Goal: Information Seeking & Learning: Learn about a topic

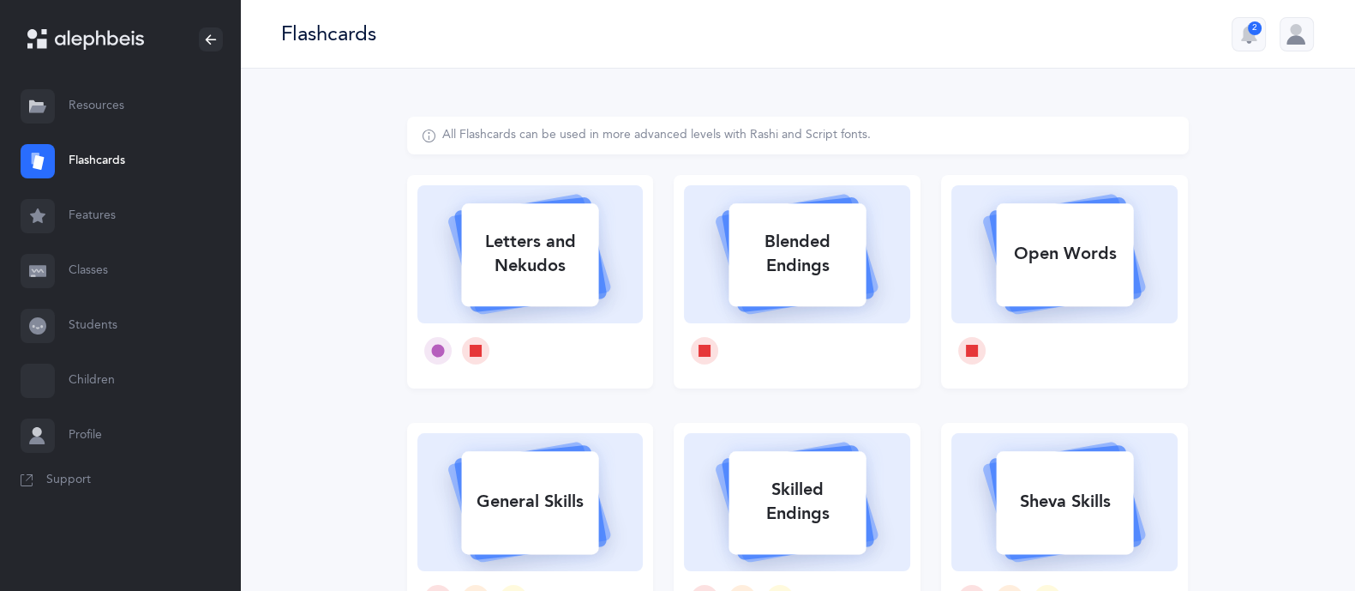
click at [529, 261] on div "Letters and Nekudos" at bounding box center [529, 253] width 137 height 69
select select
select select "single"
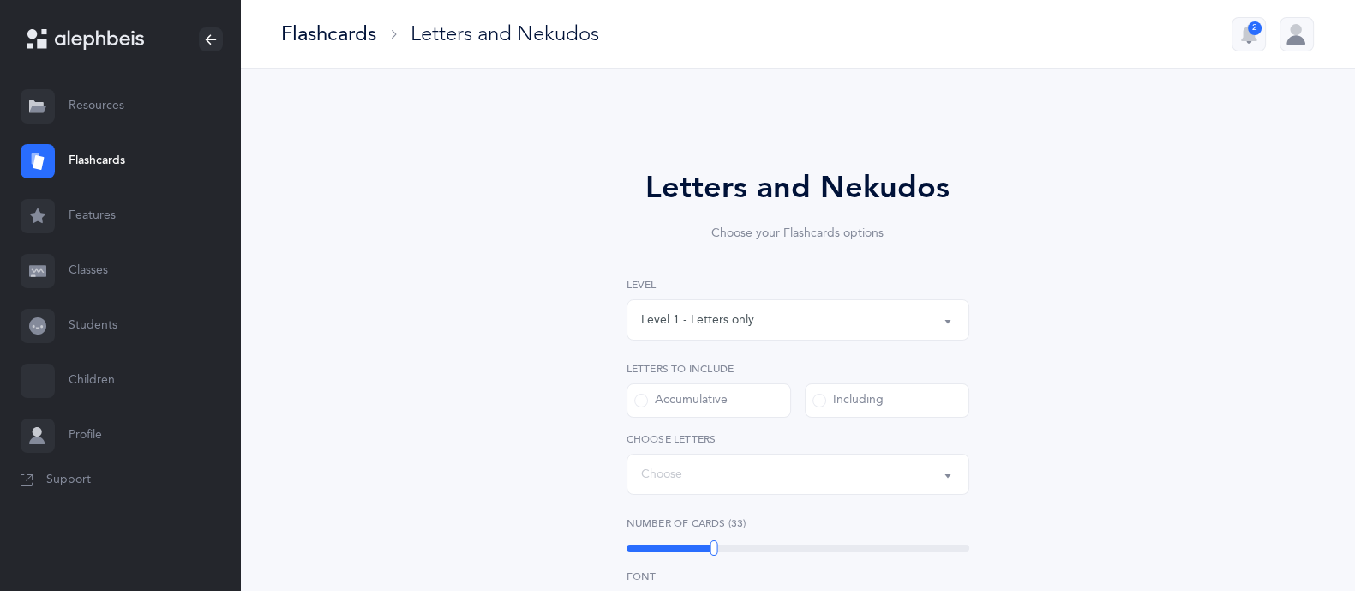
select select "27"
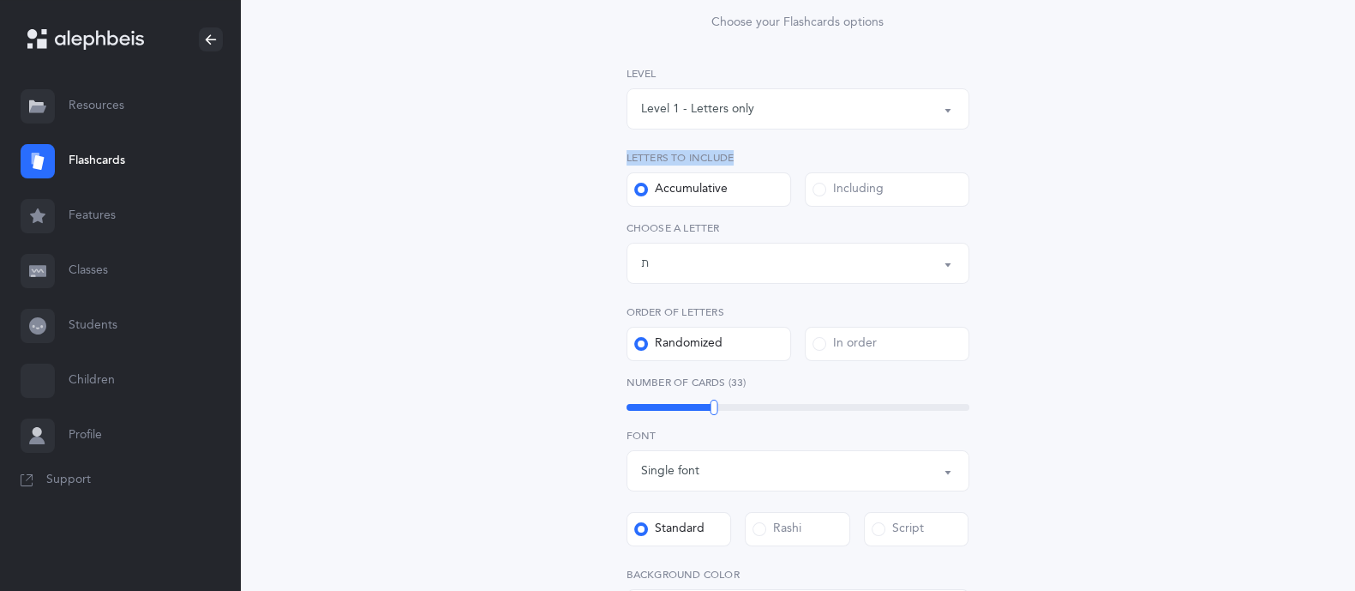
drag, startPoint x: 736, startPoint y: 133, endPoint x: 795, endPoint y: 91, distance: 72.5
click at [795, 91] on div "Level 1 - Letters only Level 2 - Nekudos only Level 3 - Letters and Nekudos Lev…" at bounding box center [798, 213] width 343 height 295
click at [795, 91] on button "Level 1 - Letters only" at bounding box center [798, 108] width 343 height 41
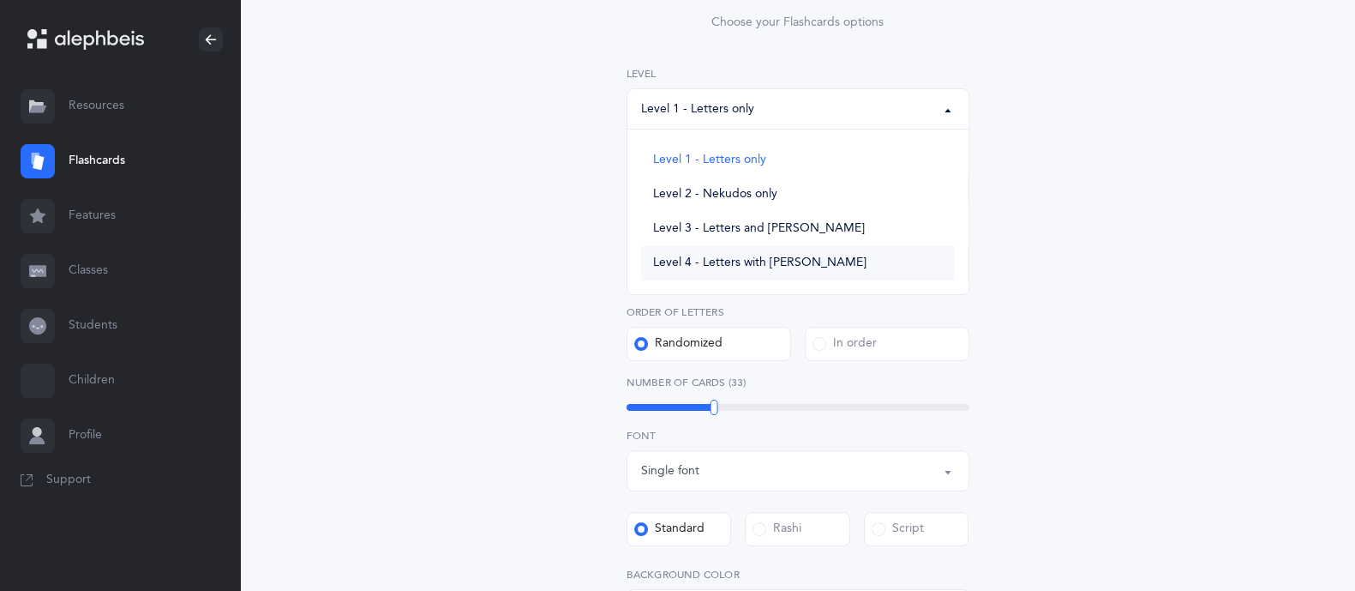
click at [782, 250] on link "Level 4 - Letters with [PERSON_NAME]" at bounding box center [798, 263] width 314 height 34
select select "4"
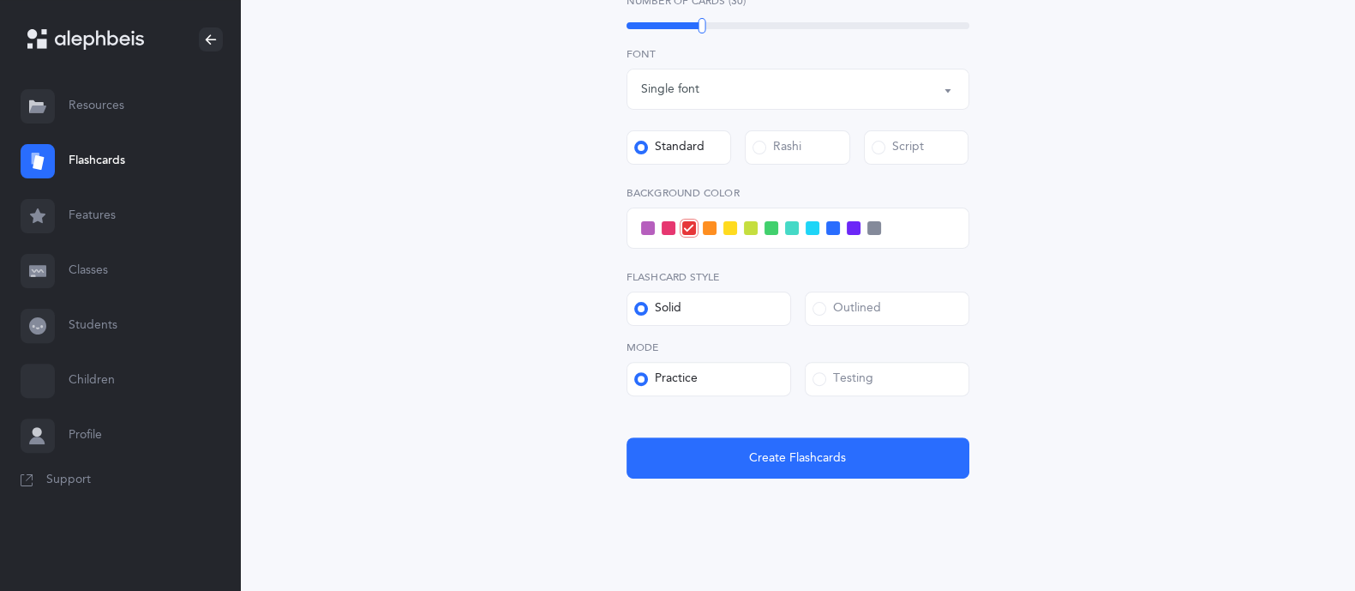
scroll to position [345, 0]
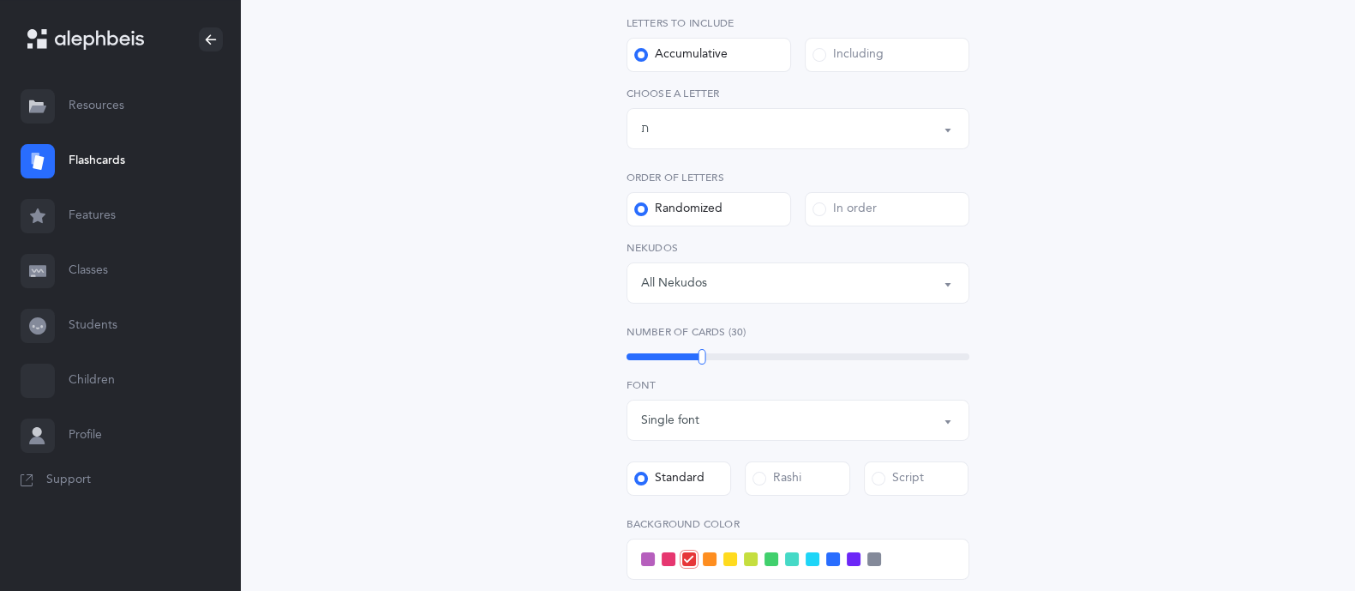
click at [861, 56] on div "Including" at bounding box center [848, 54] width 71 height 17
click at [0, 0] on input "Including" at bounding box center [0, 0] width 0 height 0
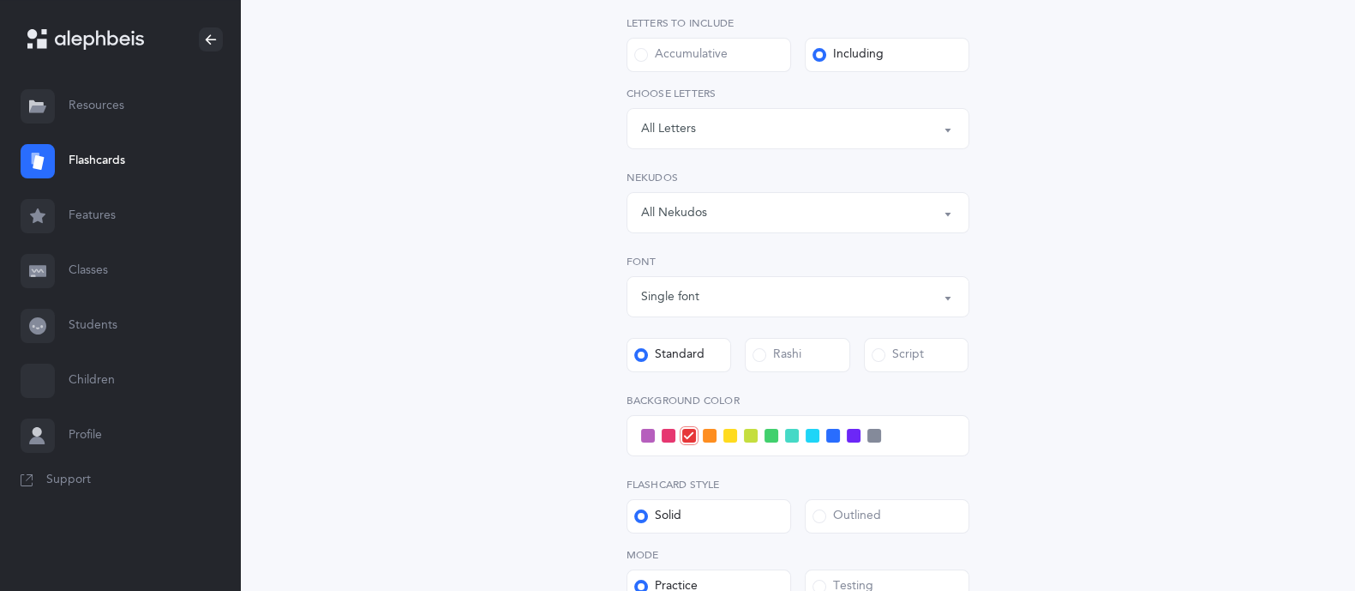
scroll to position [578, 0]
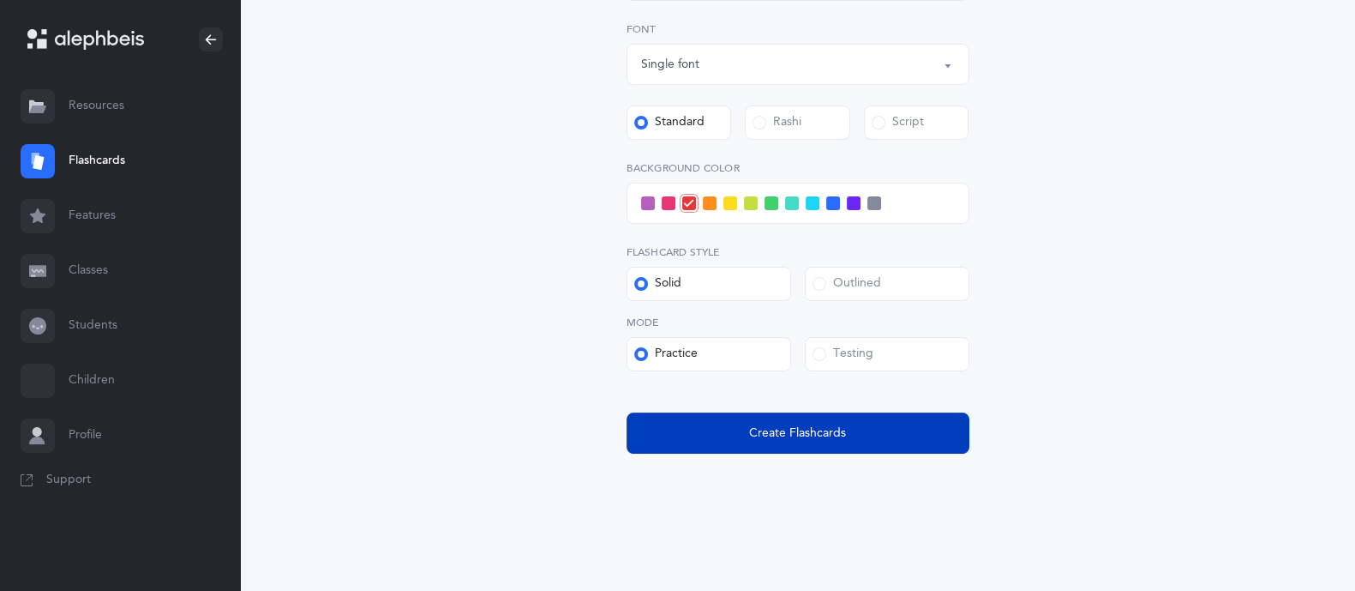
click at [823, 435] on span "Create Flashcards" at bounding box center [797, 433] width 97 height 18
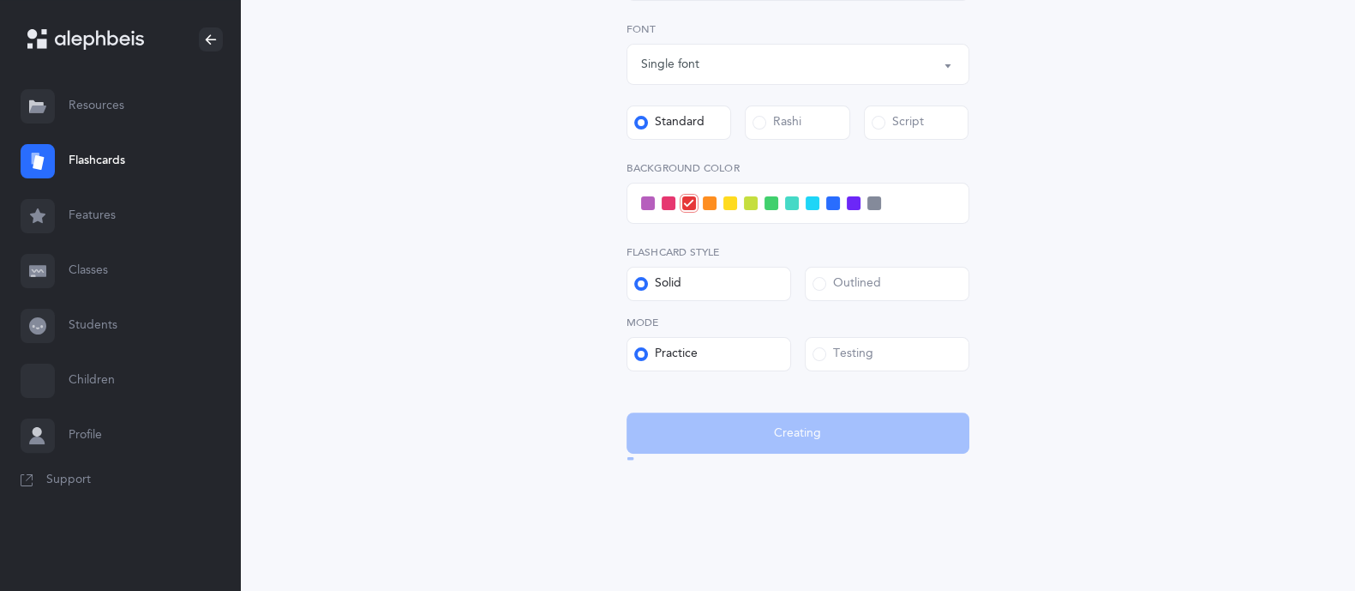
scroll to position [0, 0]
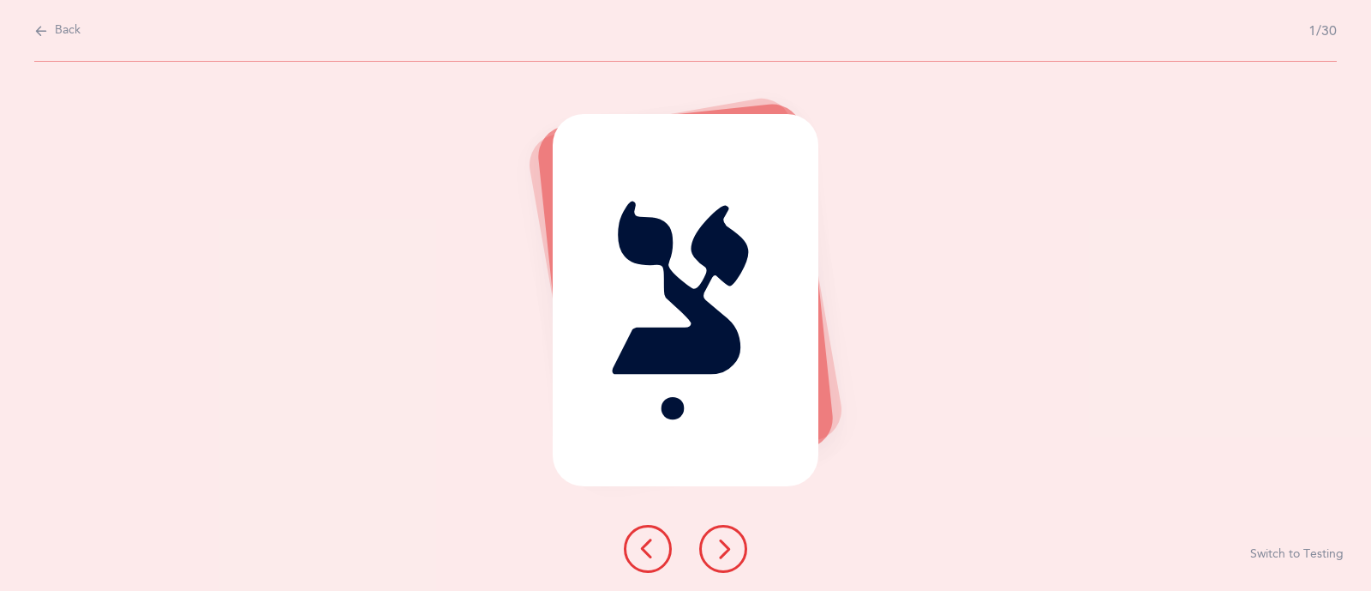
click at [63, 28] on span "Back" at bounding box center [68, 30] width 26 height 17
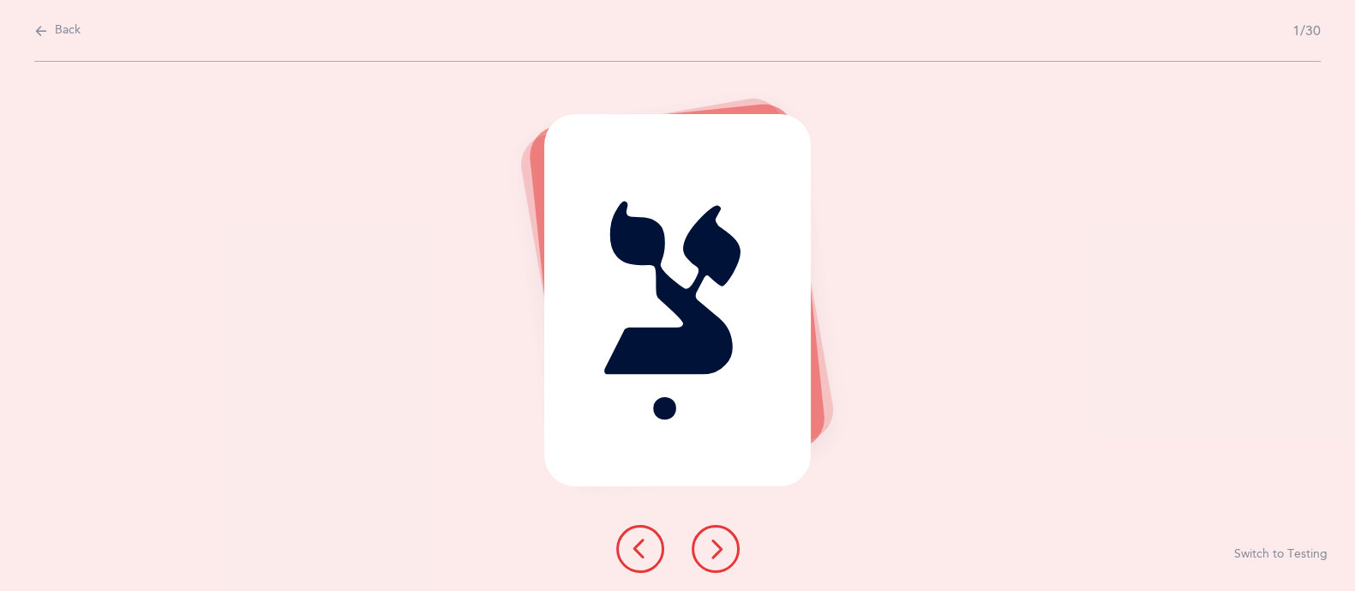
select select "4"
select select "single"
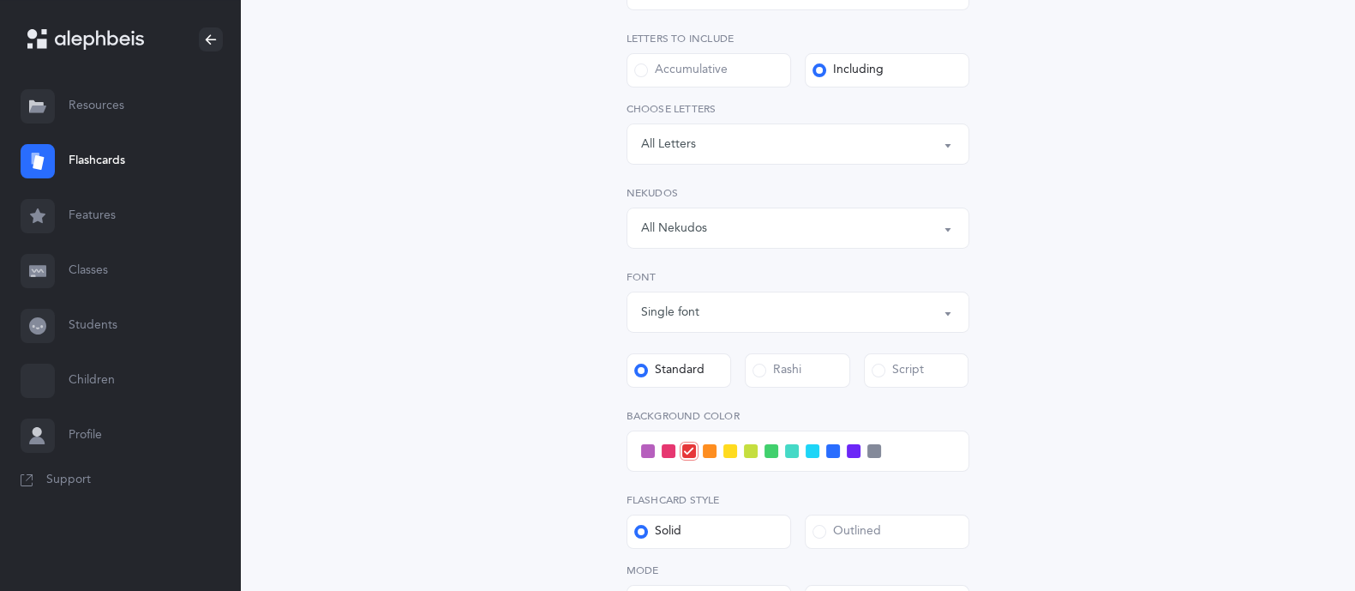
scroll to position [345, 0]
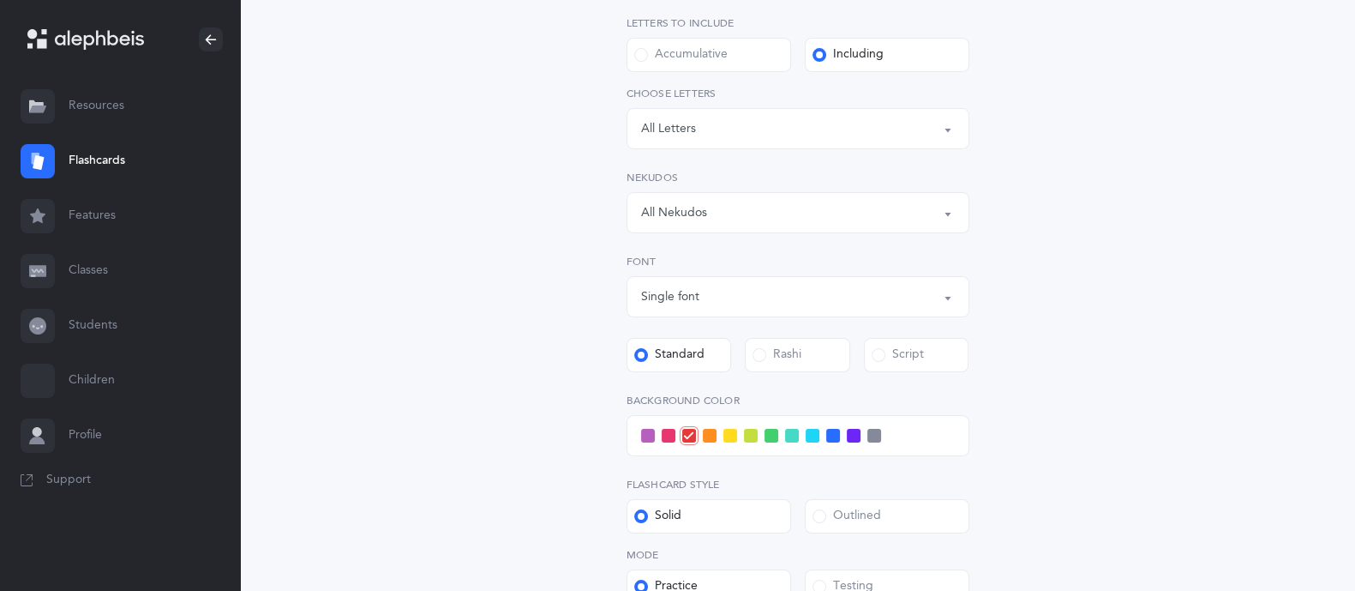
click at [786, 349] on div "Rashi" at bounding box center [777, 354] width 49 height 17
click at [0, 0] on input "Rashi" at bounding box center [0, 0] width 0 height 0
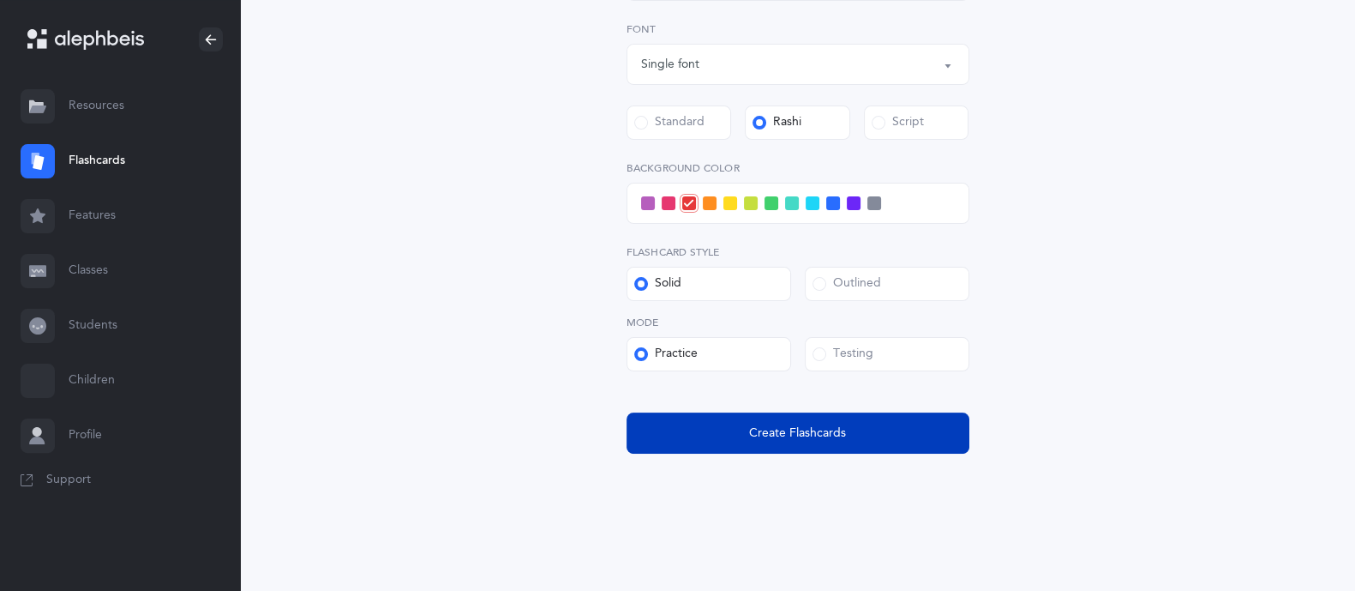
click at [753, 427] on span "Create Flashcards" at bounding box center [797, 433] width 97 height 18
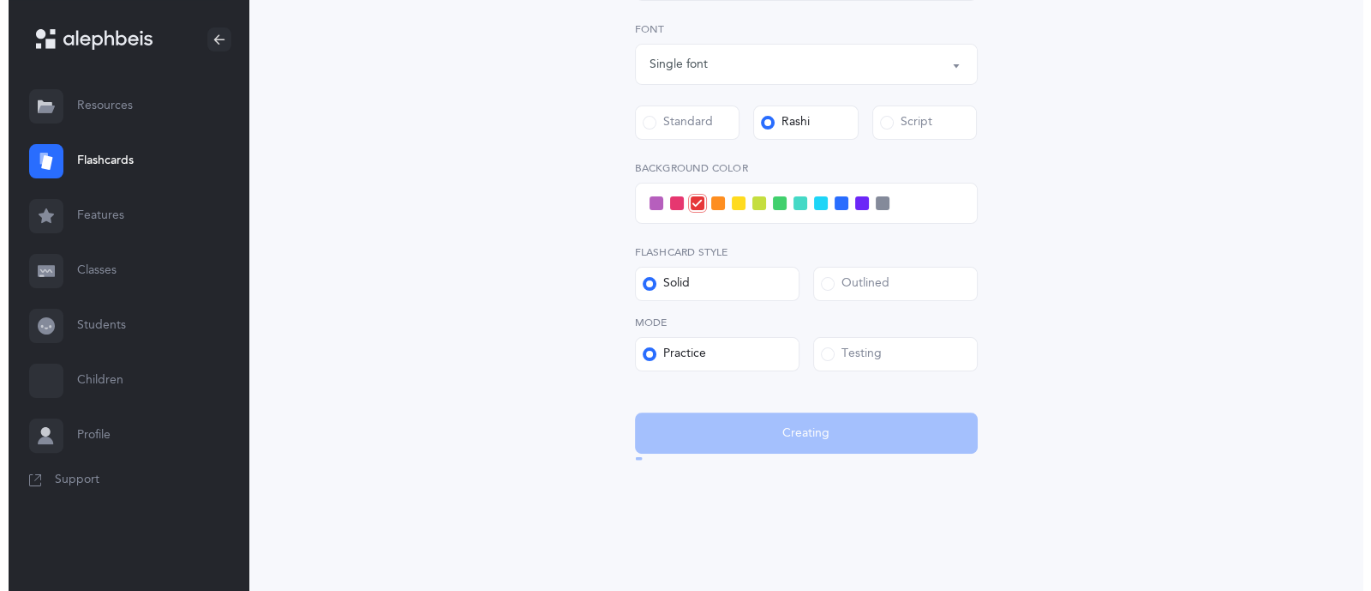
scroll to position [0, 0]
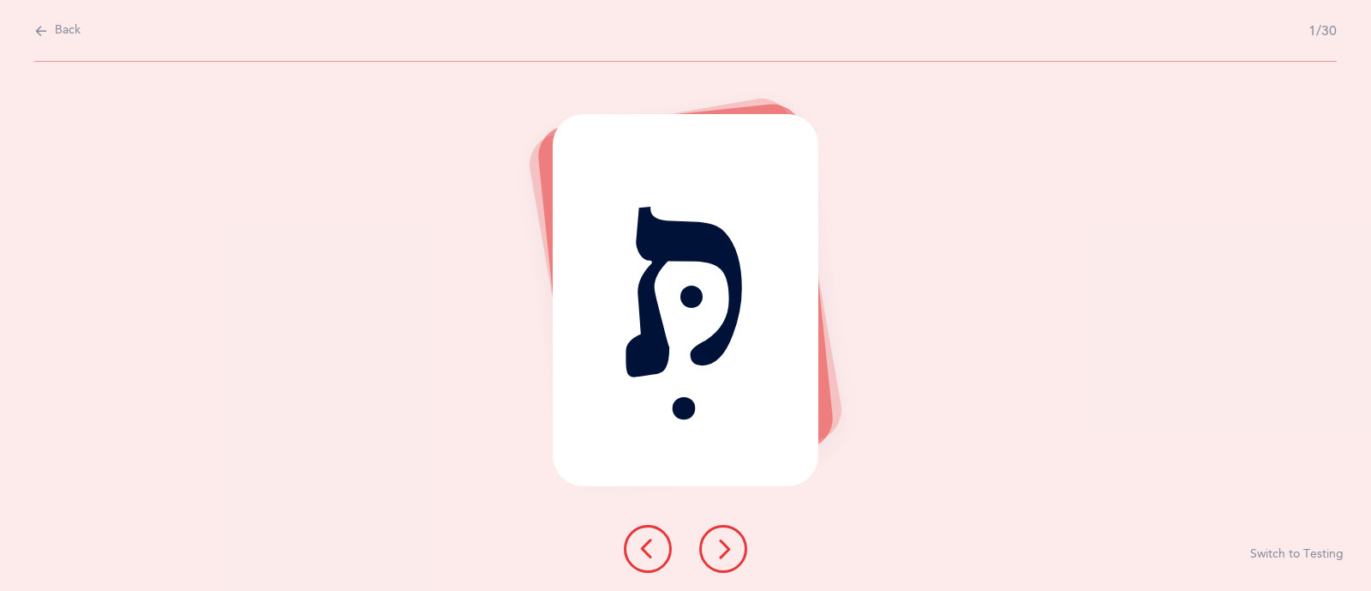
click at [717, 546] on icon at bounding box center [723, 548] width 21 height 21
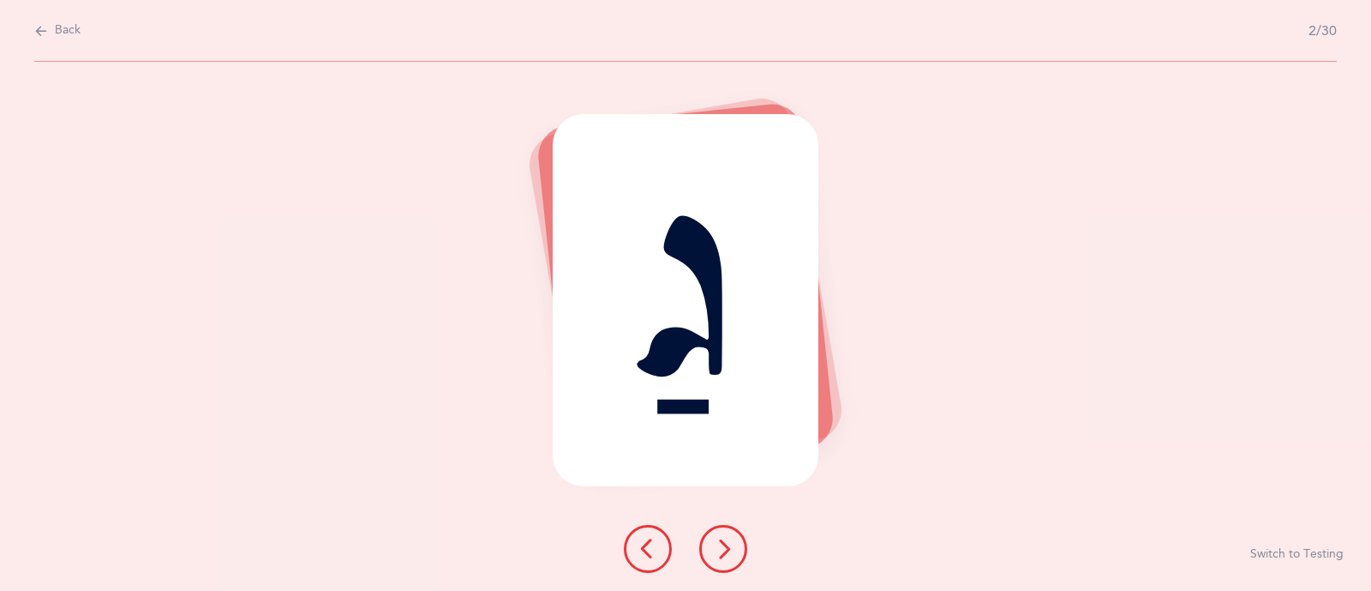
click at [717, 546] on icon at bounding box center [723, 548] width 21 height 21
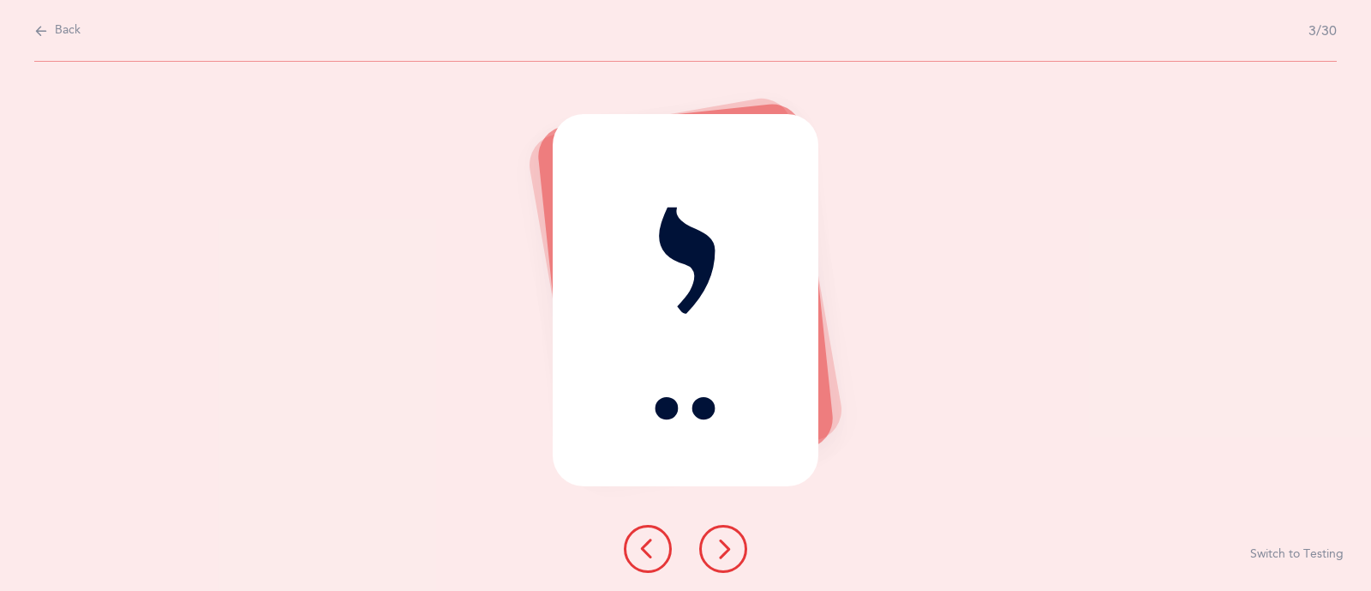
click at [717, 546] on icon at bounding box center [723, 548] width 21 height 21
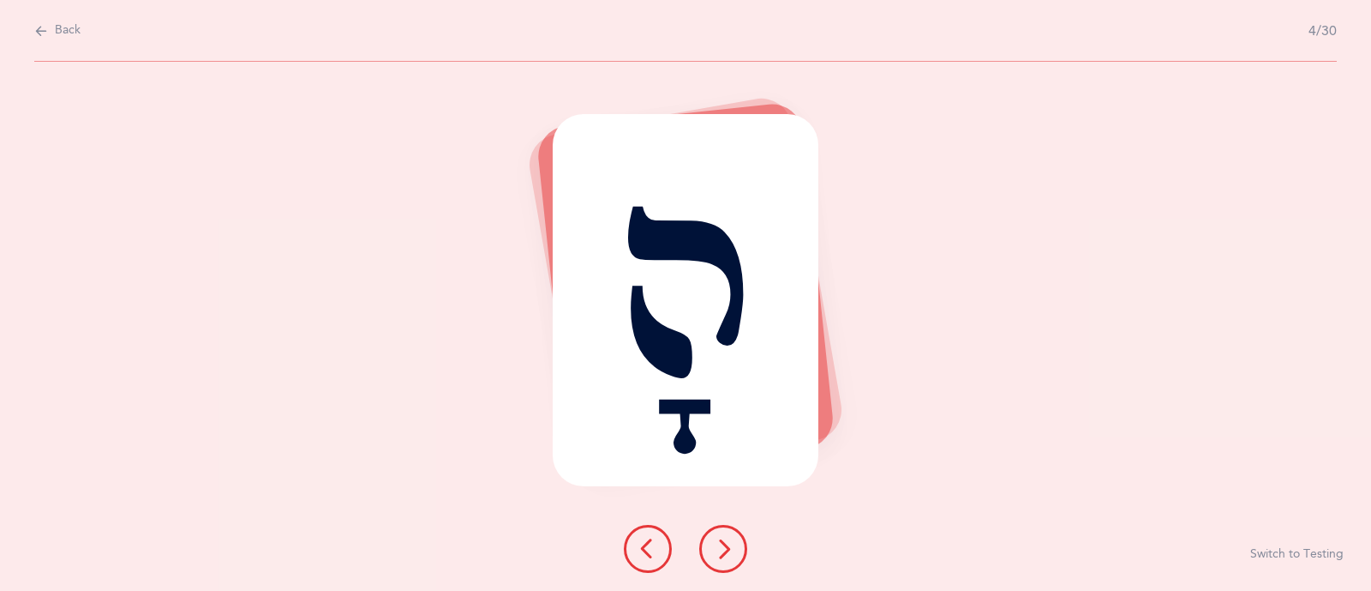
click at [717, 546] on icon at bounding box center [723, 548] width 21 height 21
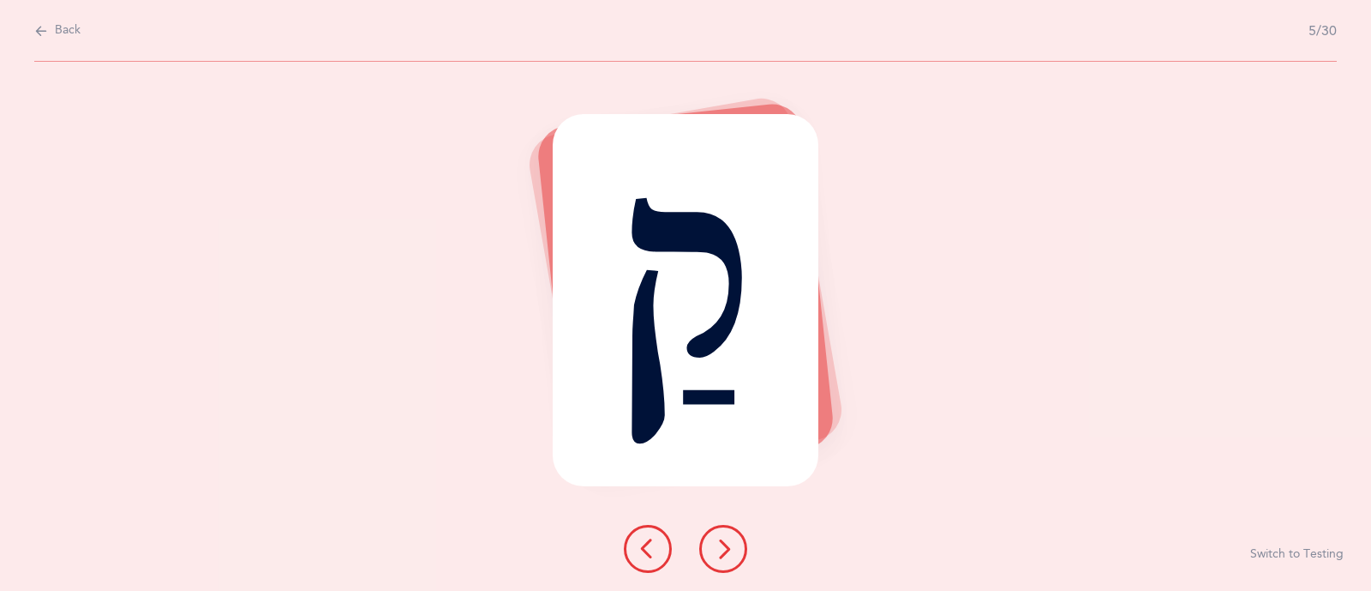
click at [717, 546] on icon at bounding box center [723, 548] width 21 height 21
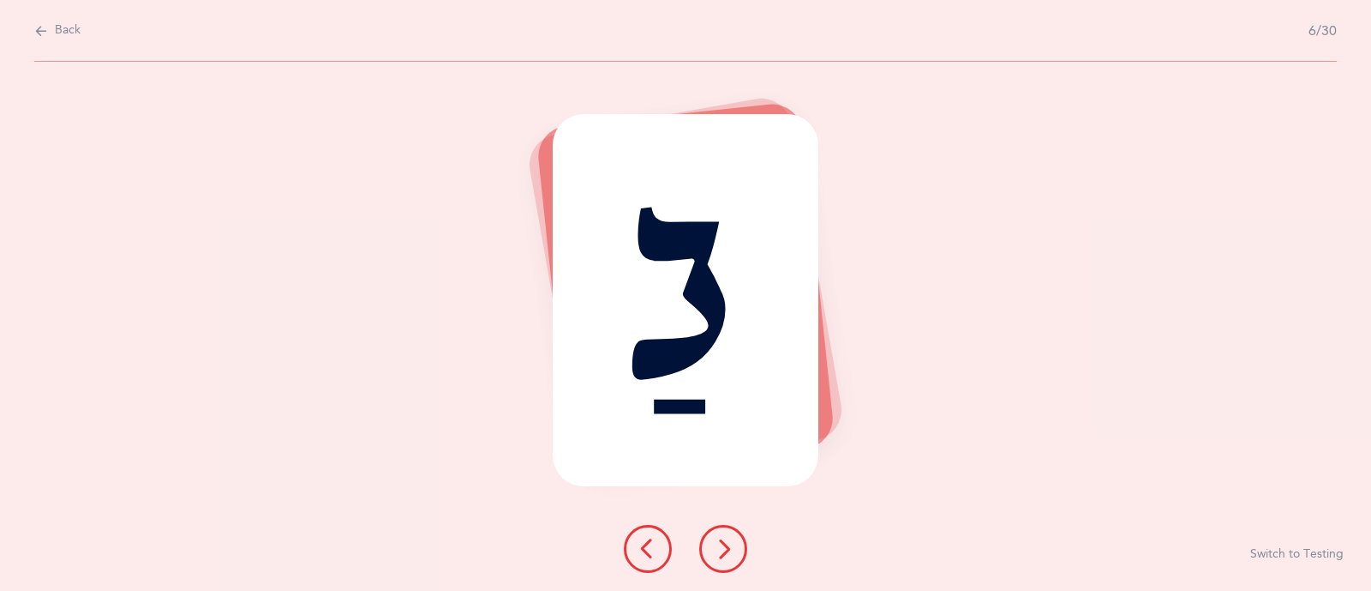
click at [717, 546] on icon at bounding box center [723, 548] width 21 height 21
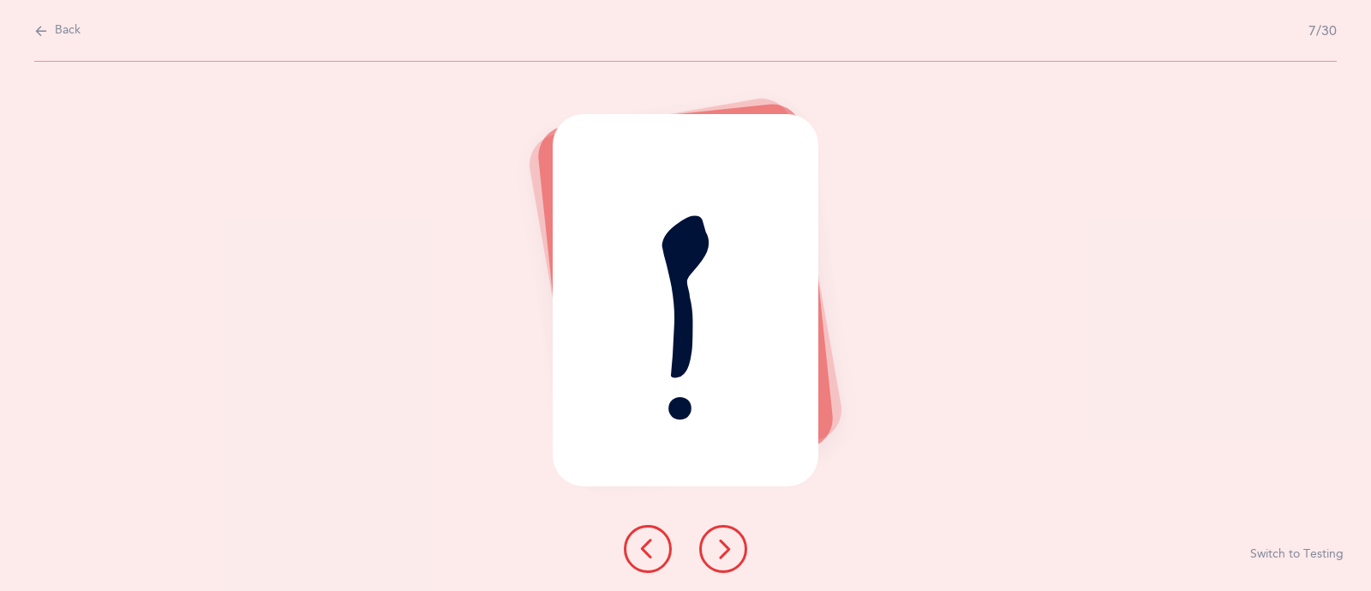
click at [717, 546] on icon at bounding box center [723, 548] width 21 height 21
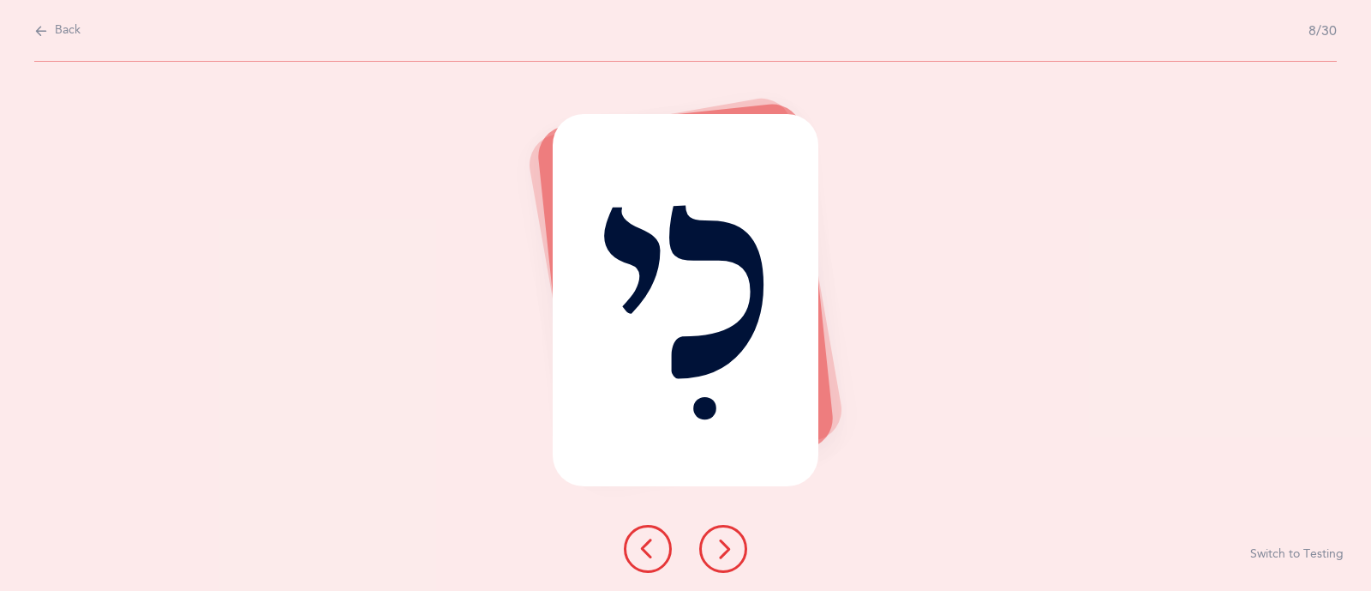
click at [717, 546] on icon at bounding box center [723, 548] width 21 height 21
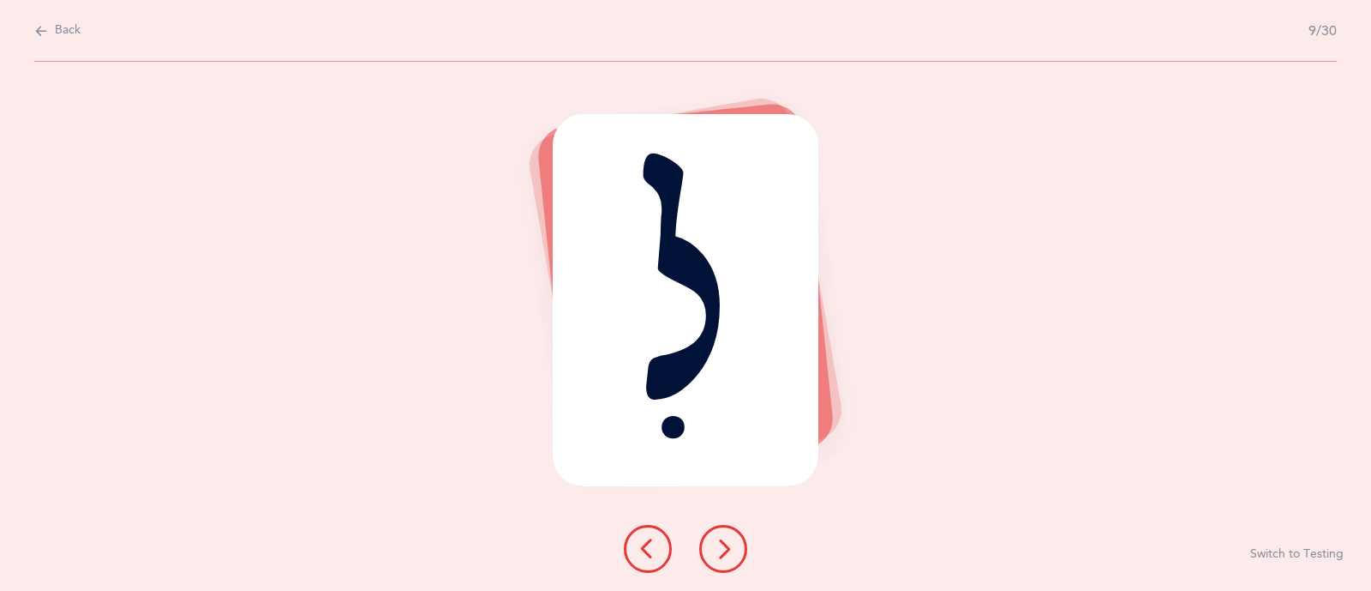
click at [717, 546] on icon at bounding box center [723, 548] width 21 height 21
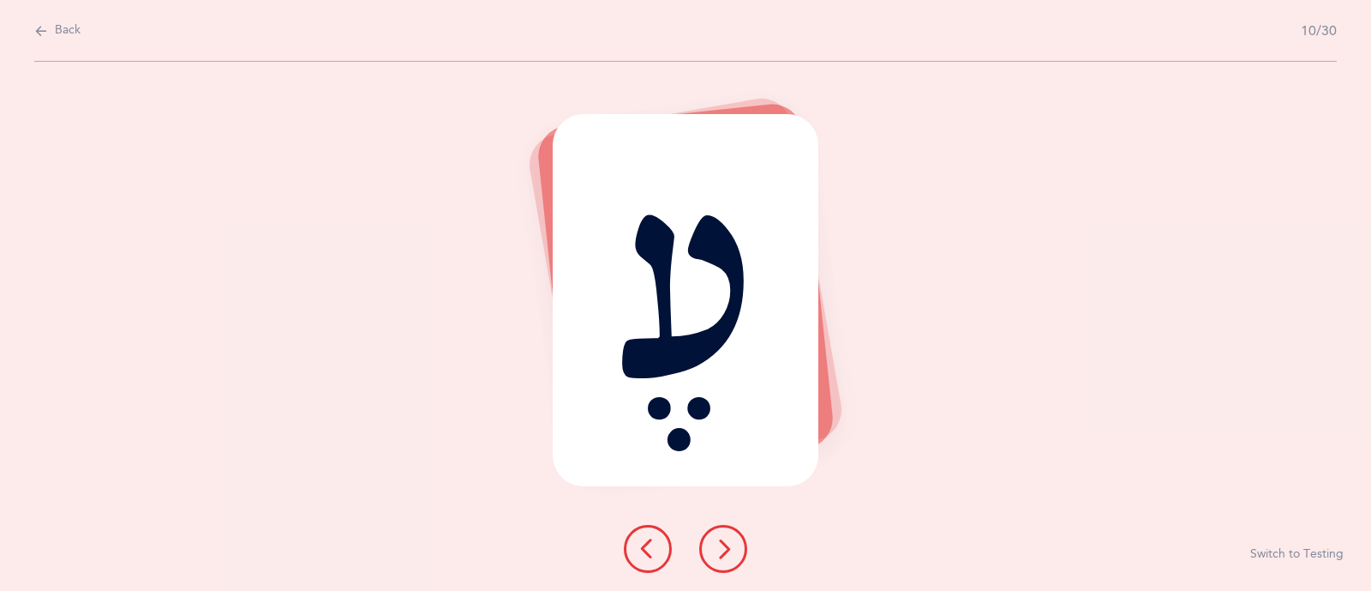
click at [717, 546] on icon at bounding box center [723, 548] width 21 height 21
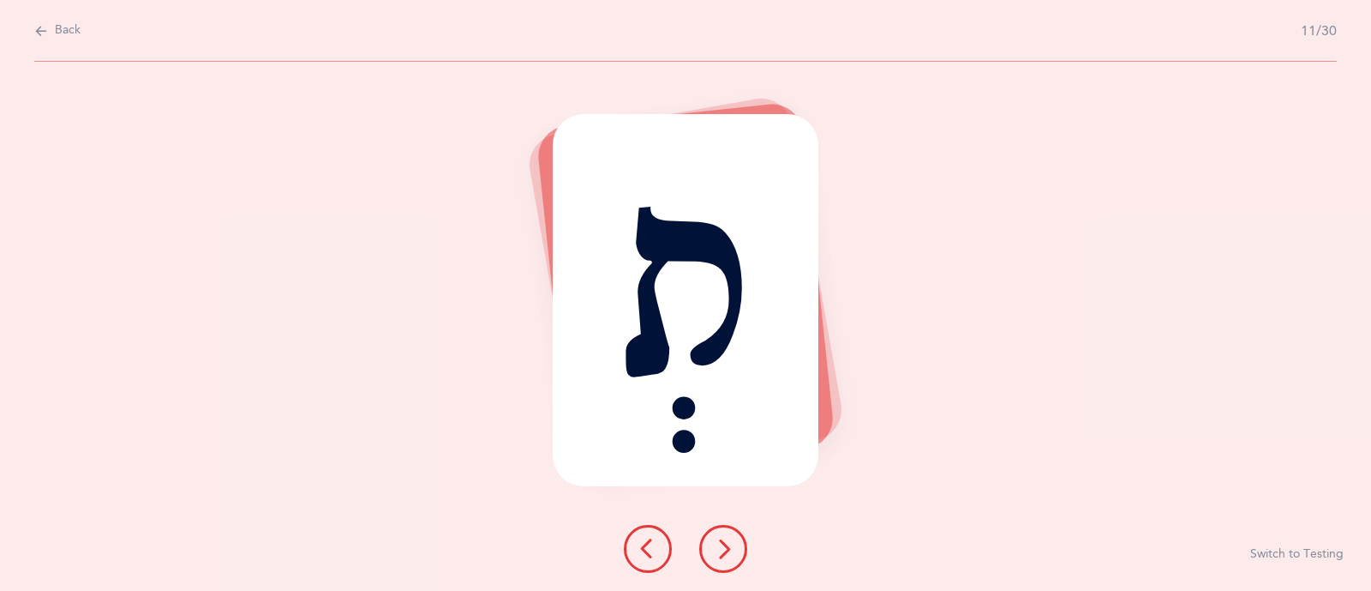
click at [717, 546] on icon at bounding box center [723, 548] width 21 height 21
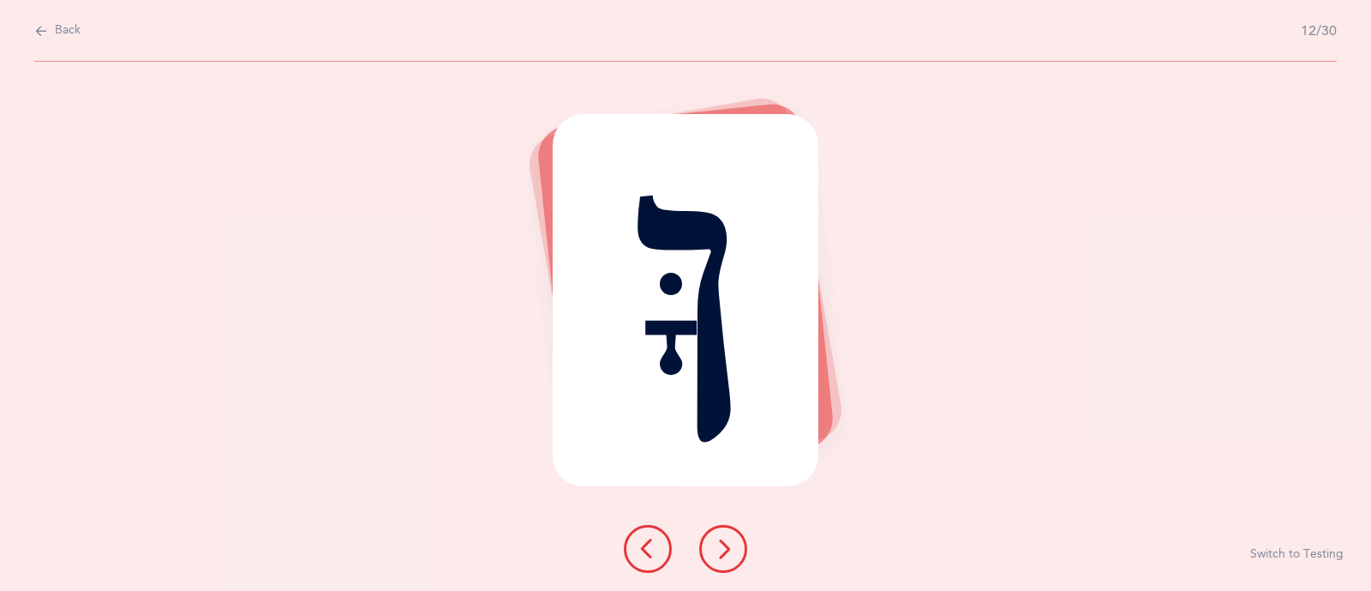
click at [717, 546] on icon at bounding box center [723, 548] width 21 height 21
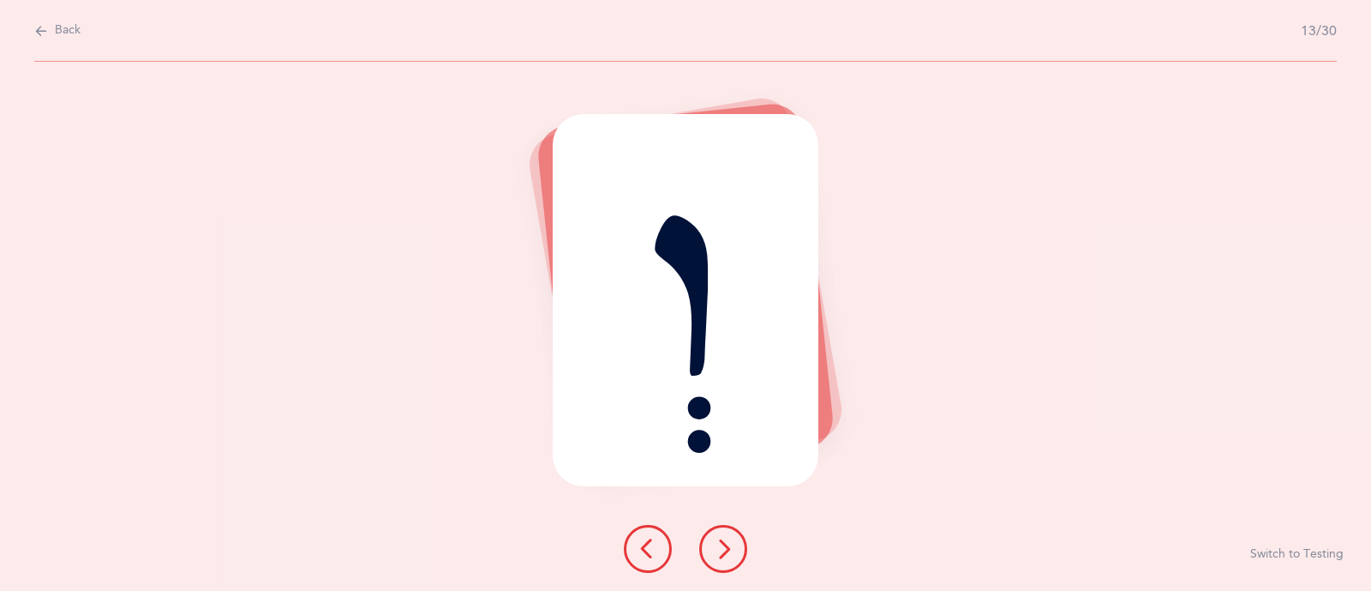
click at [717, 546] on icon at bounding box center [723, 548] width 21 height 21
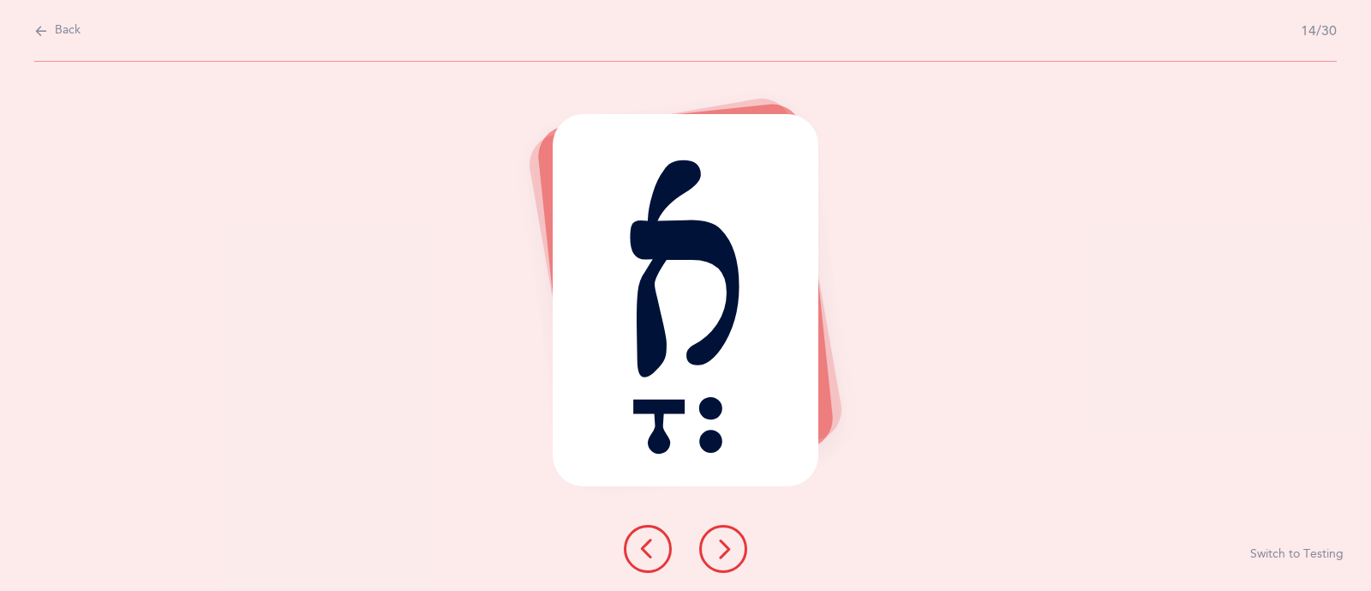
click at [717, 546] on icon at bounding box center [723, 548] width 21 height 21
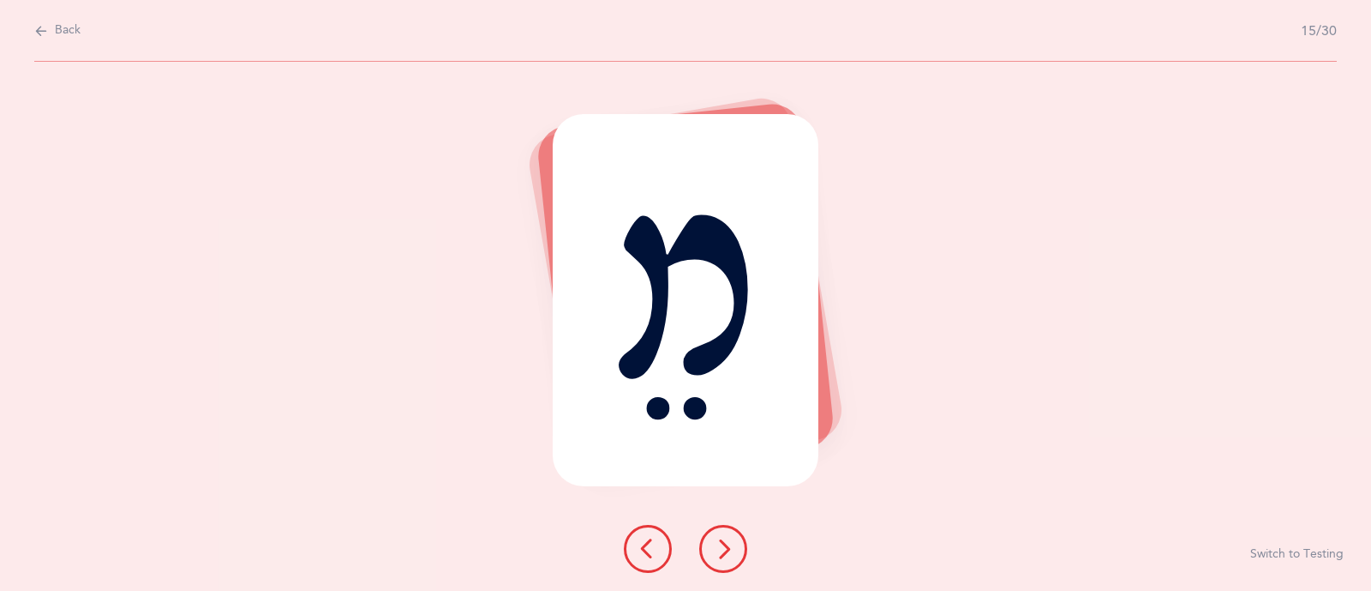
click at [717, 546] on icon at bounding box center [723, 548] width 21 height 21
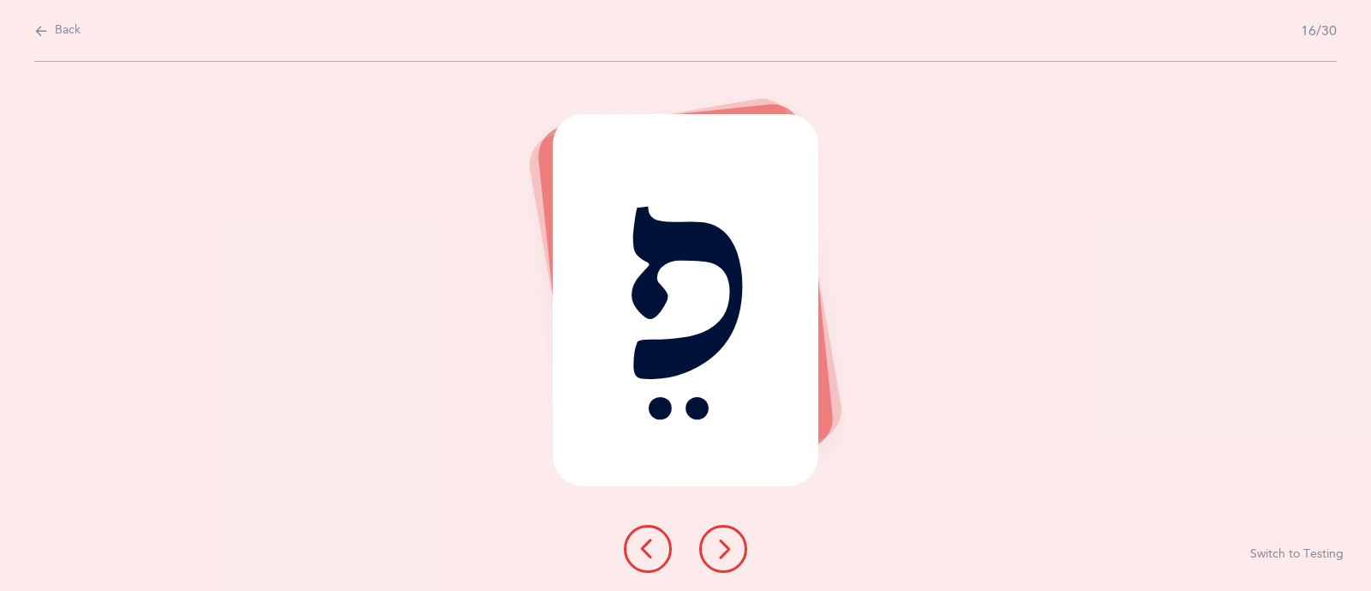
click at [717, 546] on icon at bounding box center [723, 548] width 21 height 21
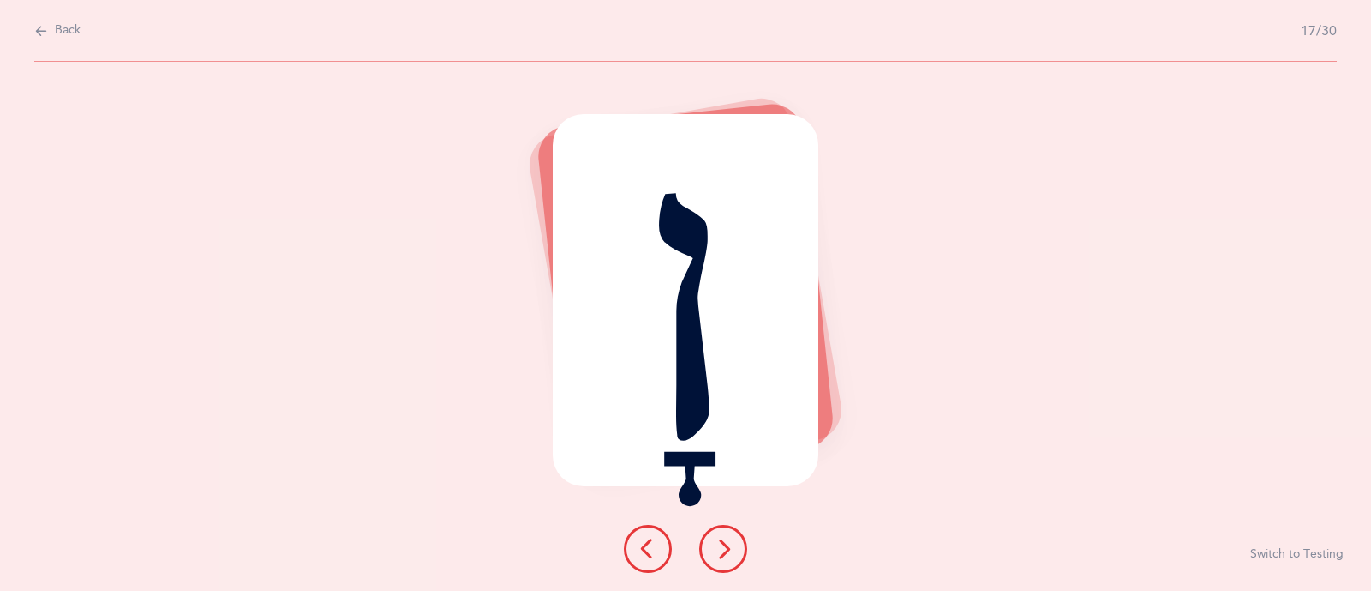
click at [717, 546] on icon at bounding box center [723, 548] width 21 height 21
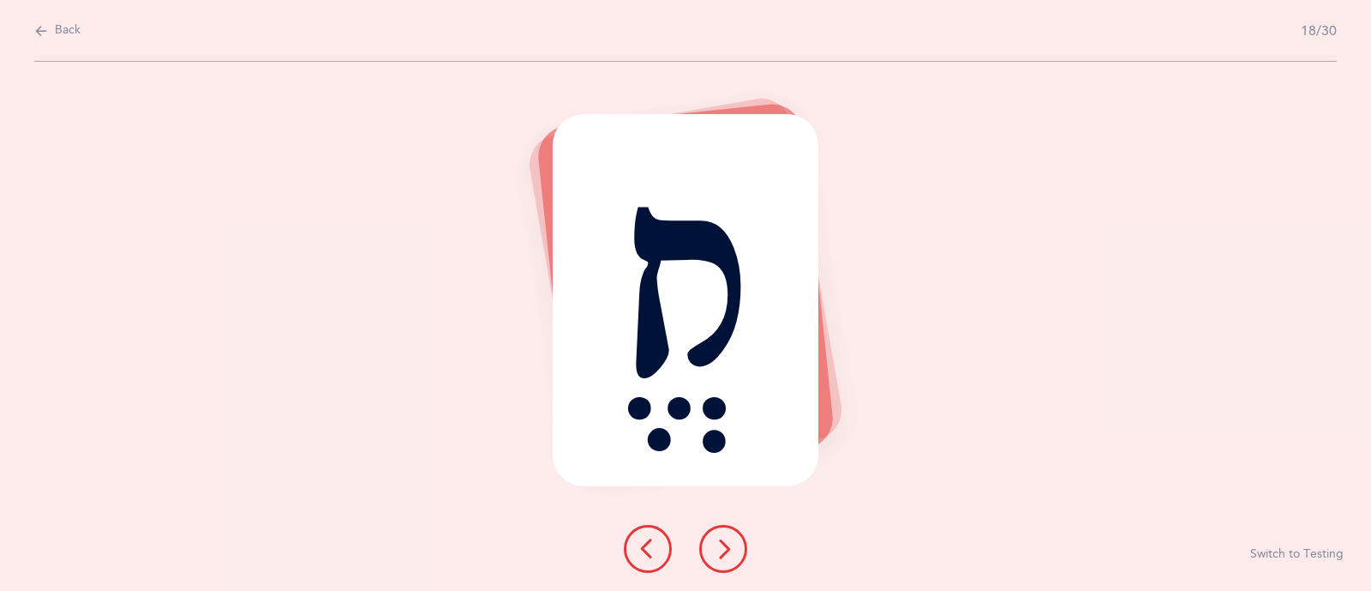
click at [717, 546] on icon at bounding box center [723, 548] width 21 height 21
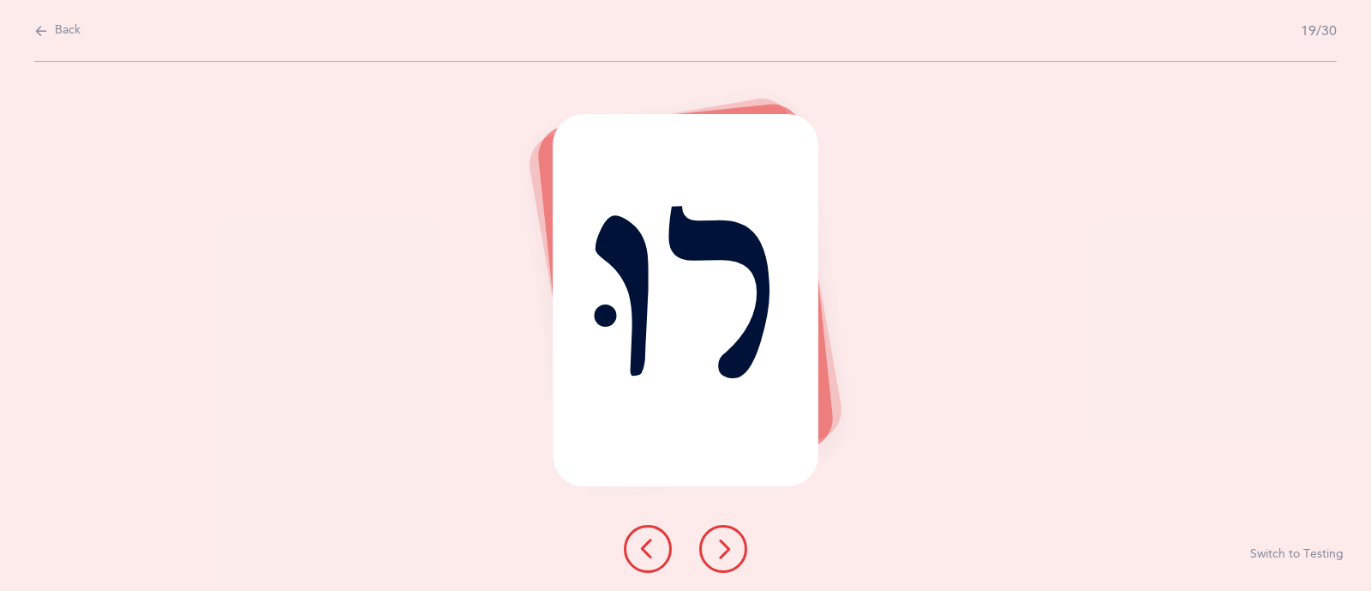
click at [717, 546] on icon at bounding box center [723, 548] width 21 height 21
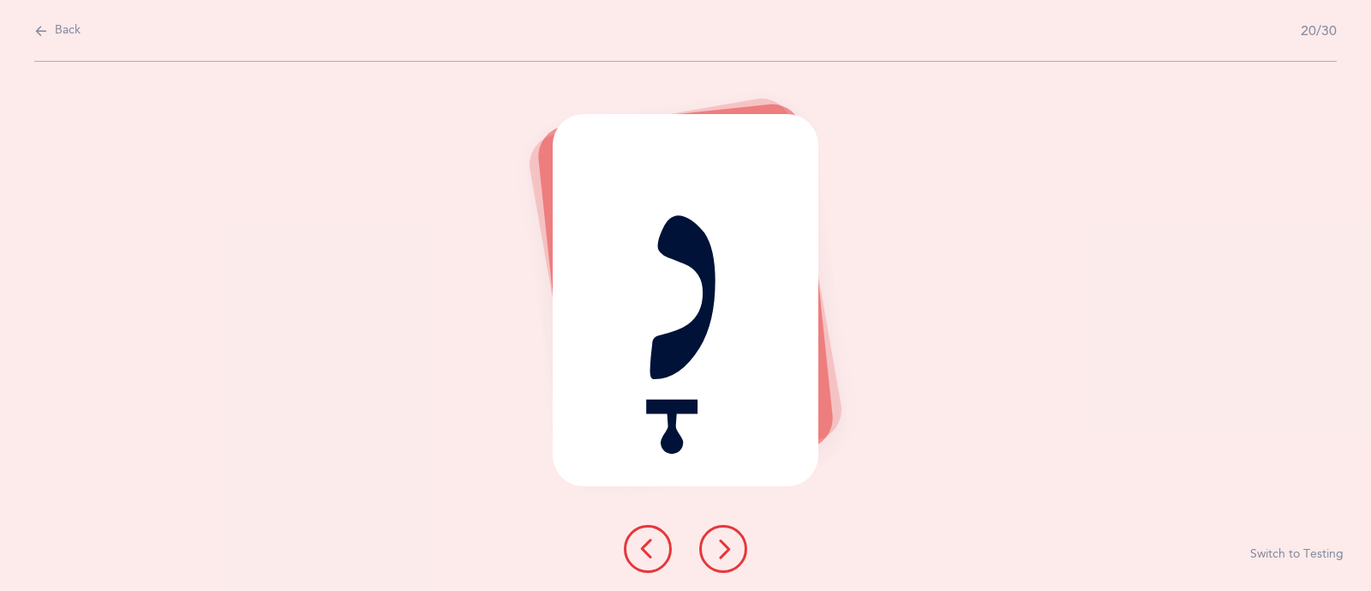
click at [717, 546] on icon at bounding box center [723, 548] width 21 height 21
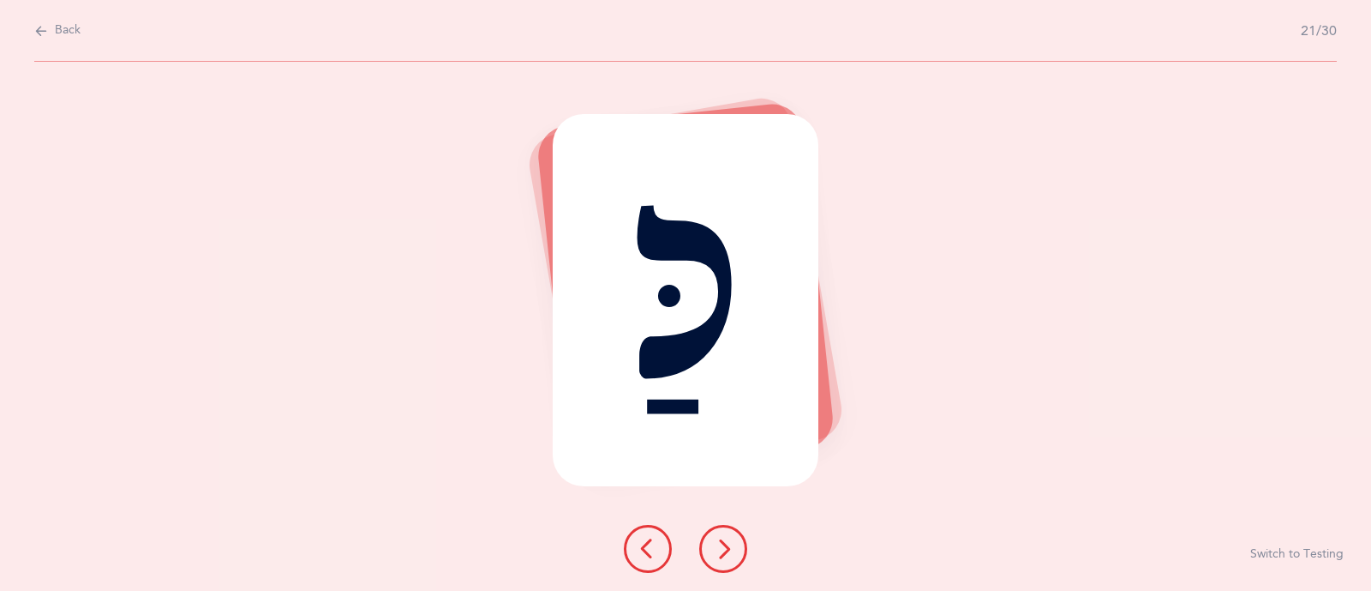
click at [717, 546] on icon at bounding box center [723, 548] width 21 height 21
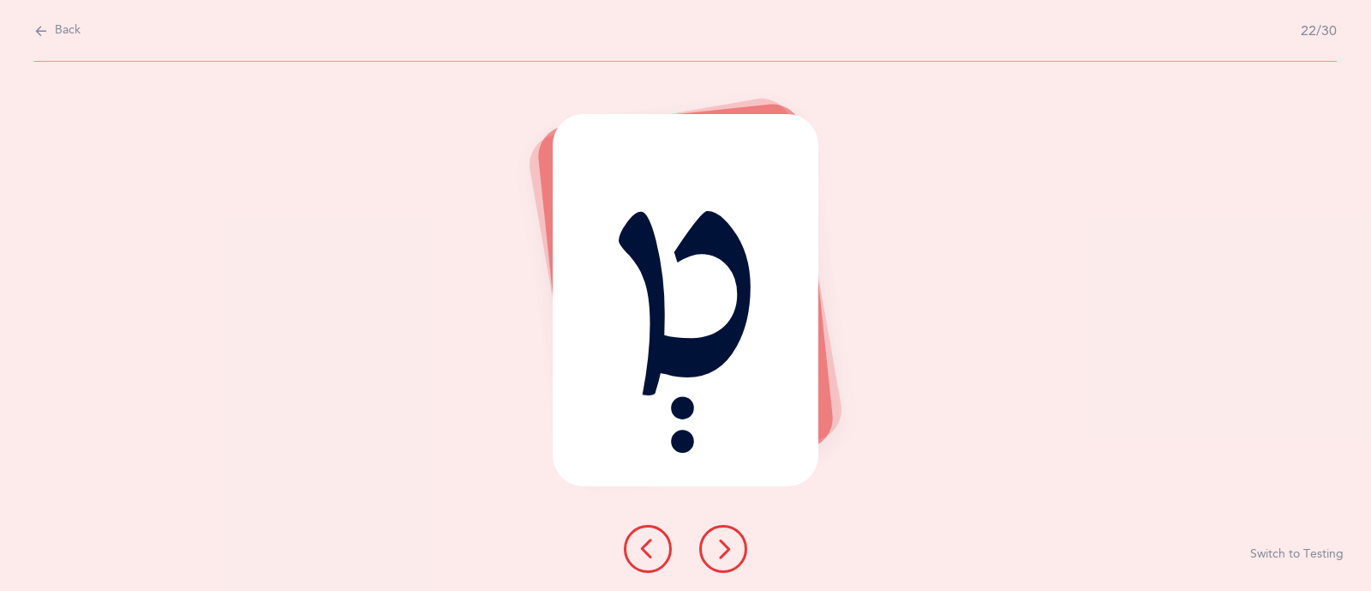
click at [717, 546] on icon at bounding box center [723, 548] width 21 height 21
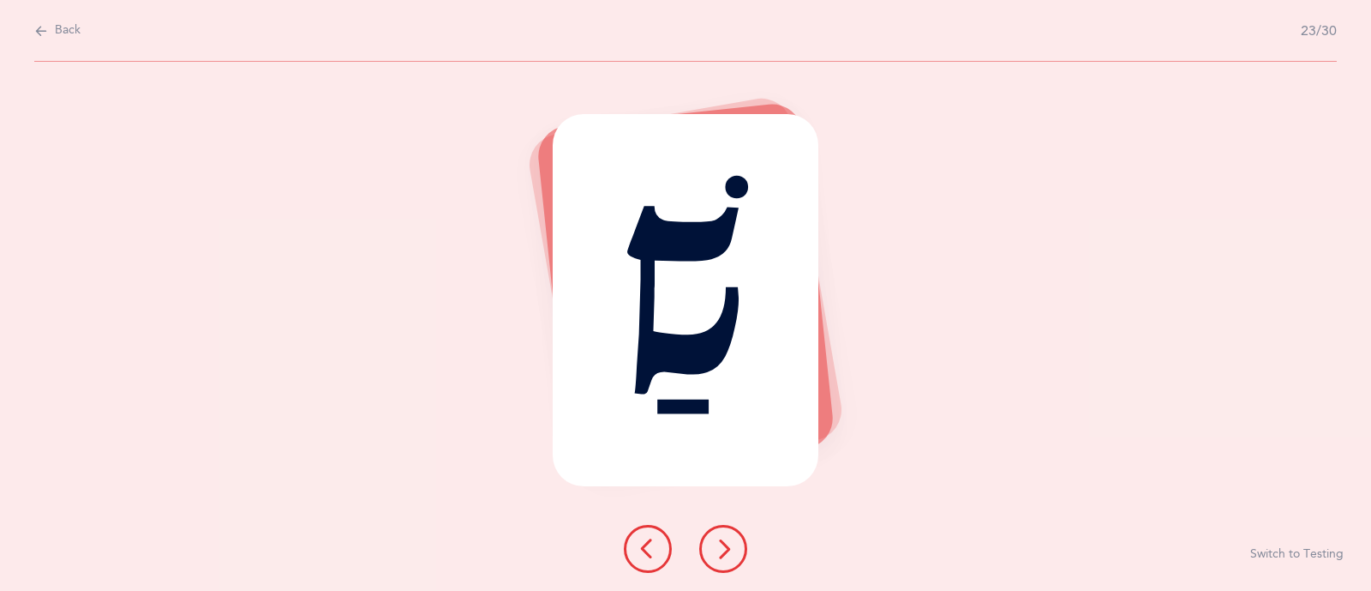
click at [717, 546] on icon at bounding box center [723, 548] width 21 height 21
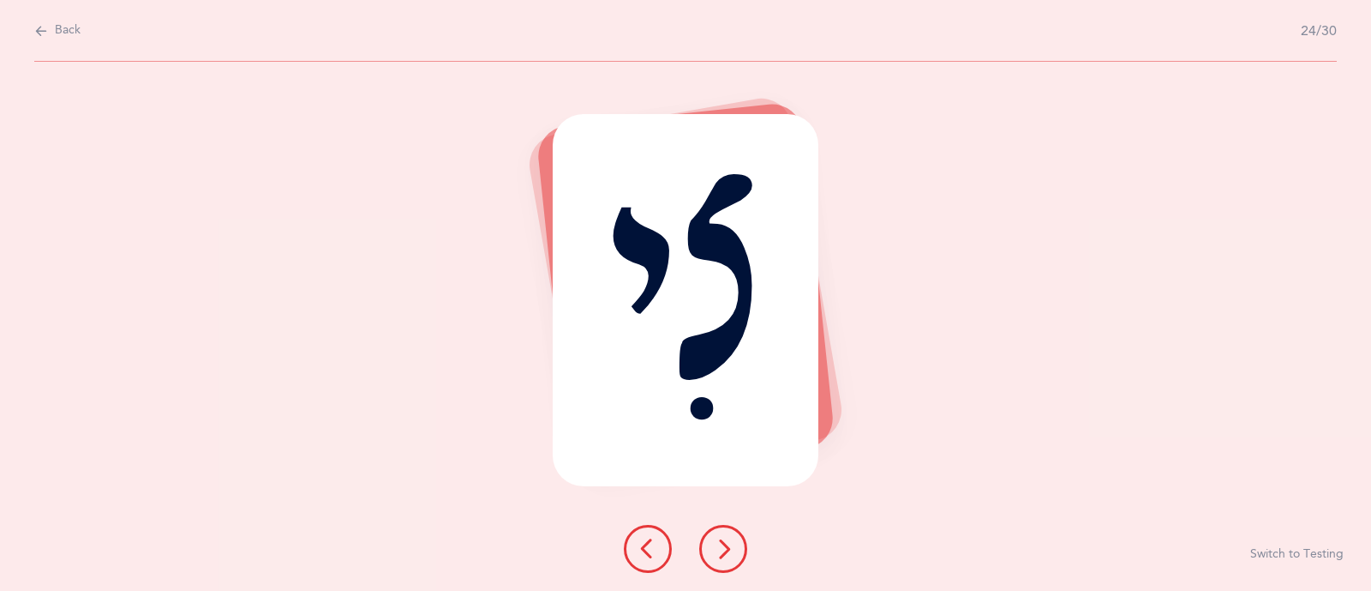
click at [717, 546] on icon at bounding box center [723, 548] width 21 height 21
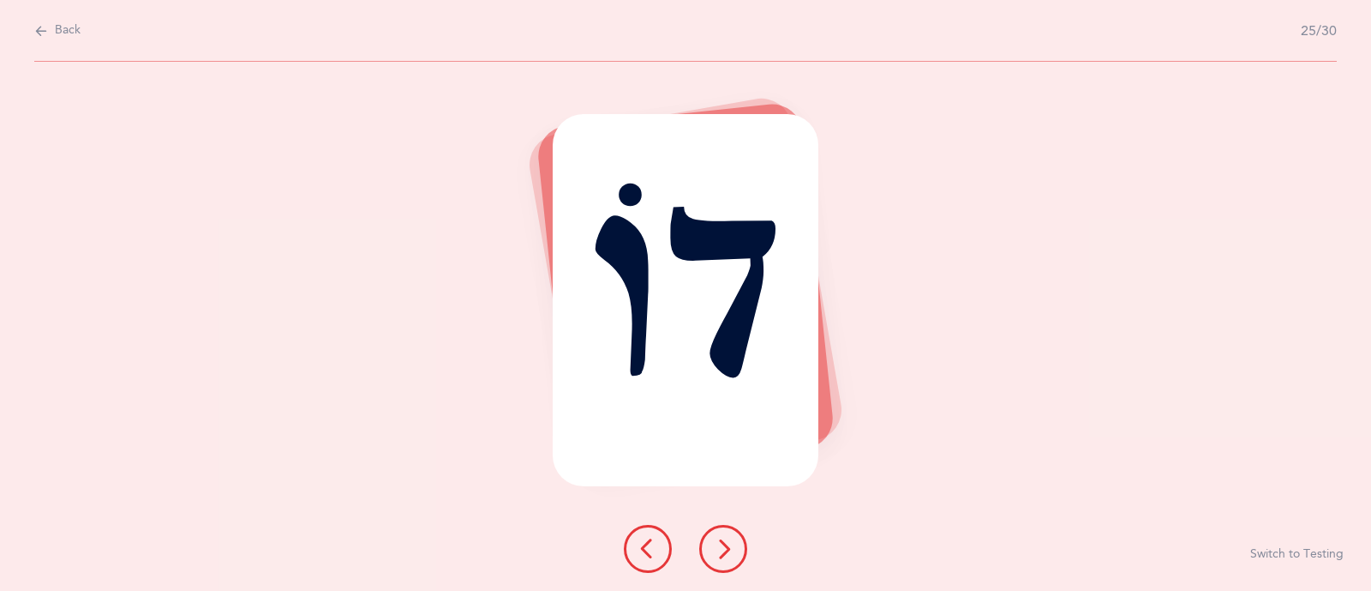
click at [717, 546] on icon at bounding box center [723, 548] width 21 height 21
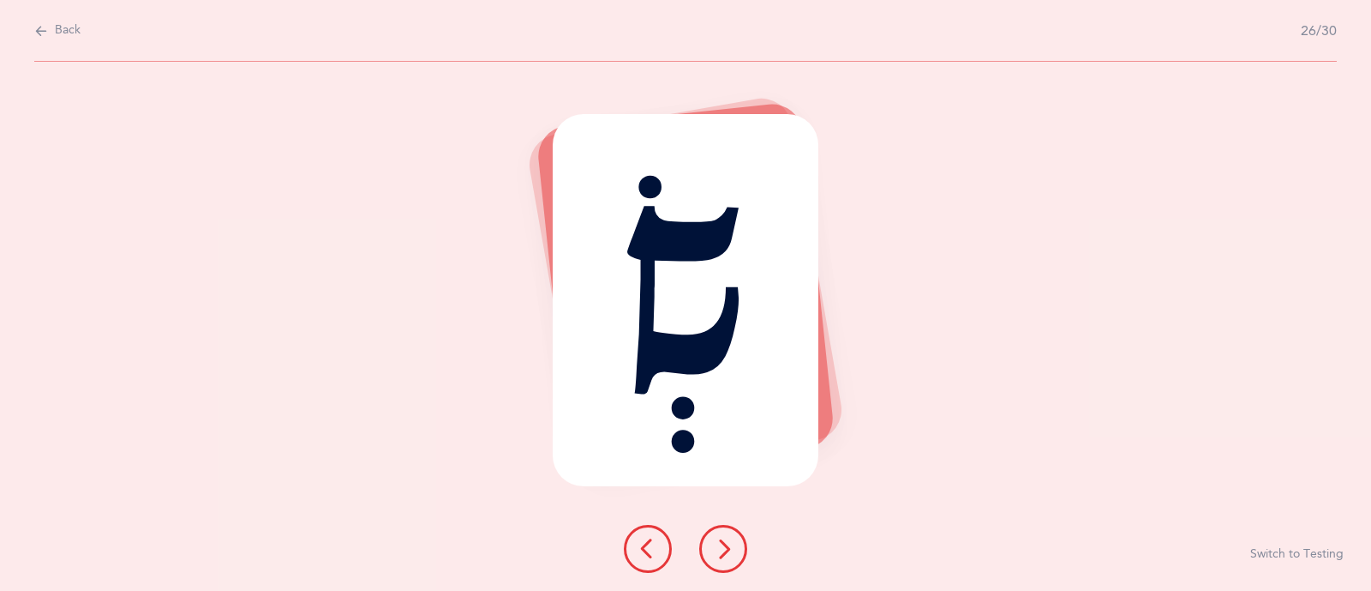
click at [717, 546] on icon at bounding box center [723, 548] width 21 height 21
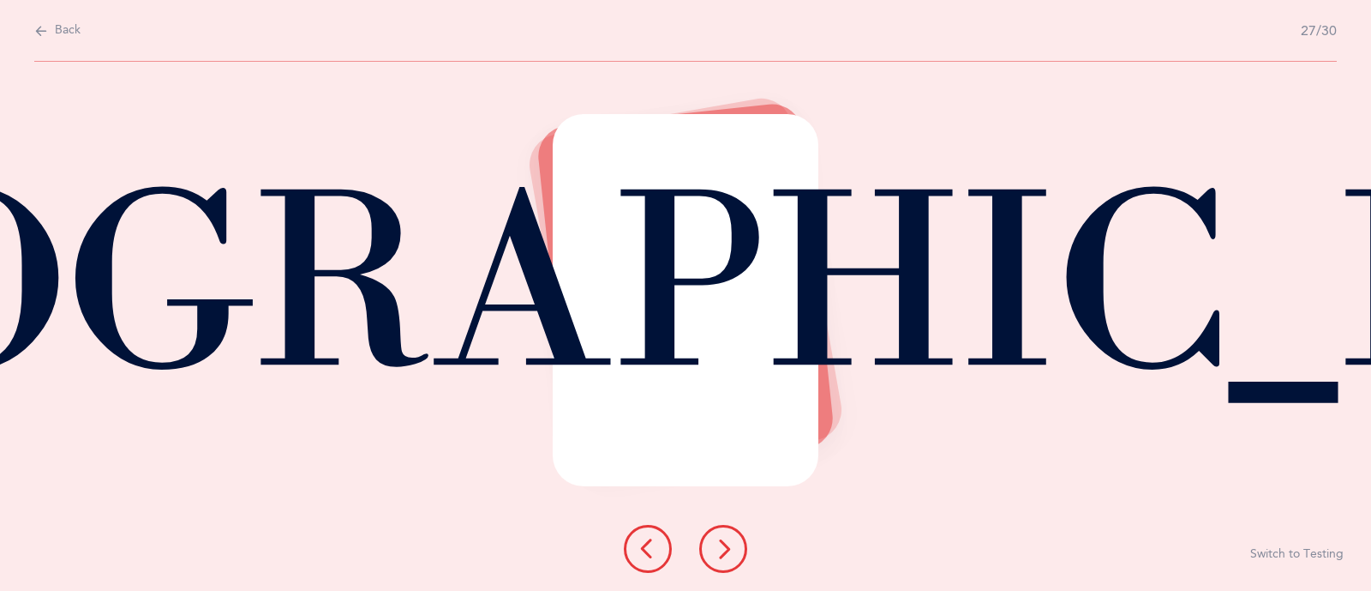
click at [717, 546] on icon at bounding box center [723, 548] width 21 height 21
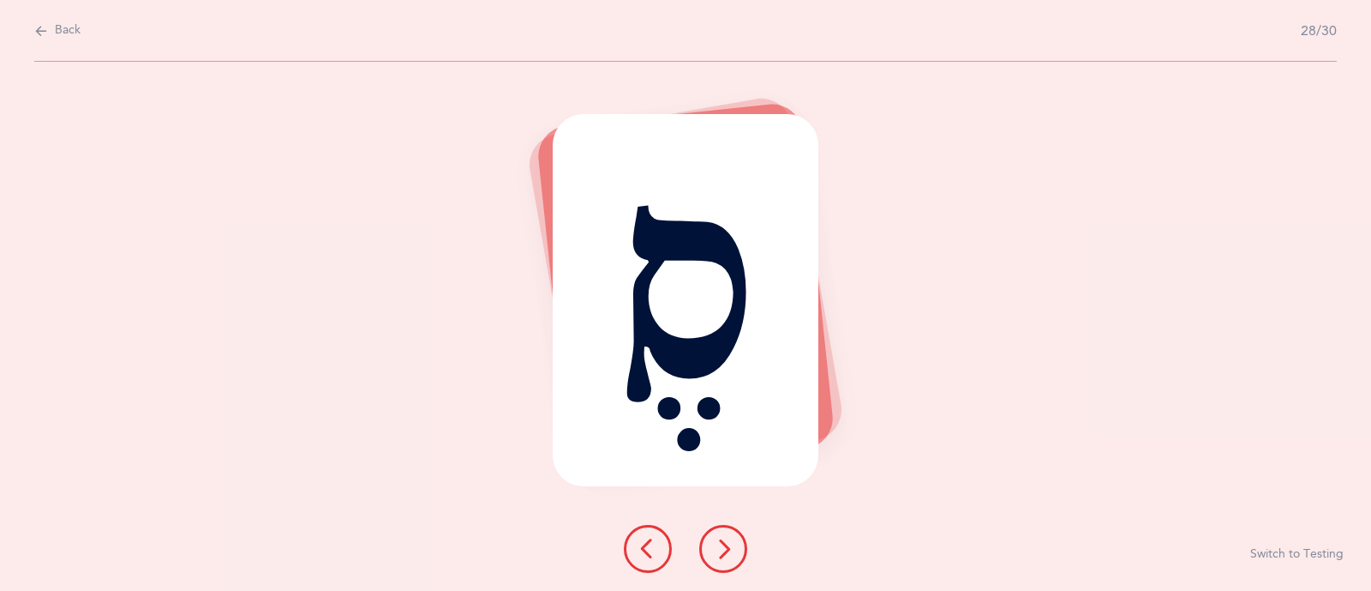
click at [717, 546] on icon at bounding box center [723, 548] width 21 height 21
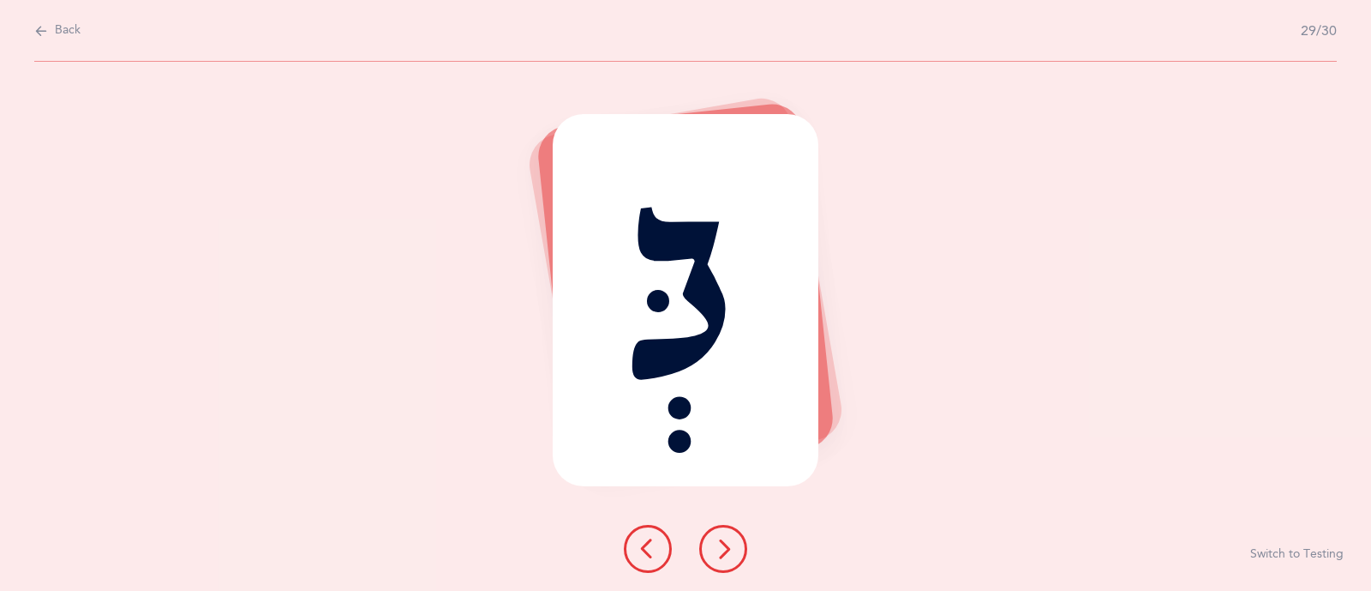
click at [717, 546] on icon at bounding box center [723, 548] width 21 height 21
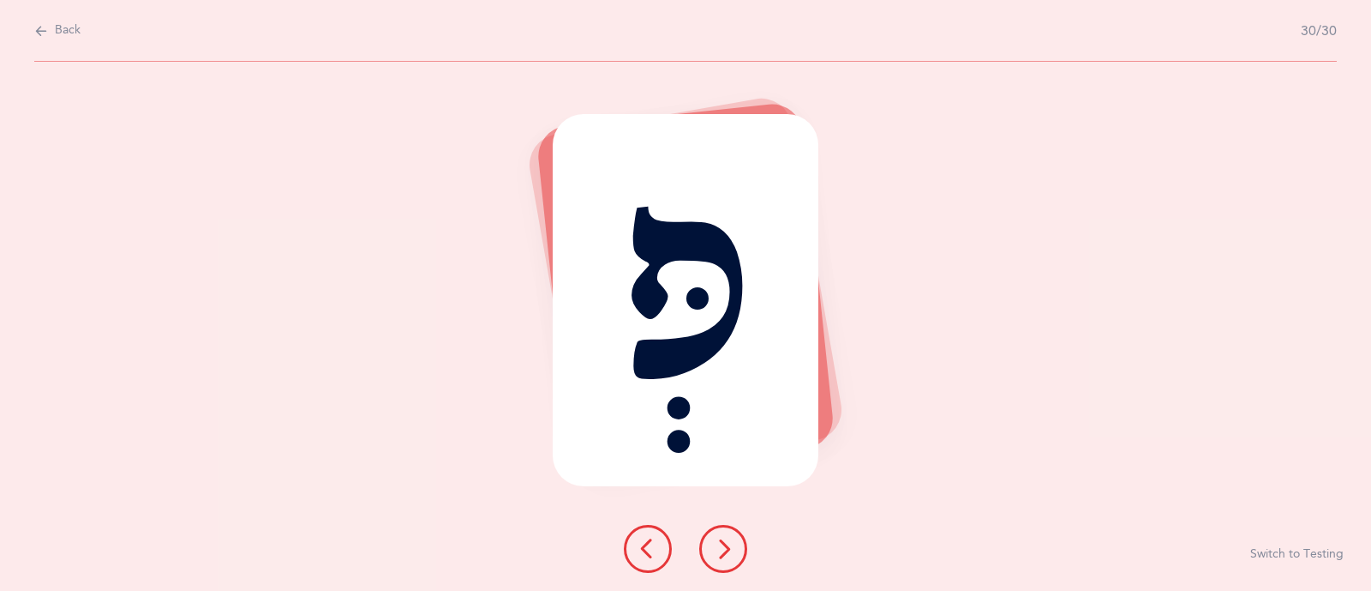
click at [717, 546] on icon at bounding box center [723, 548] width 21 height 21
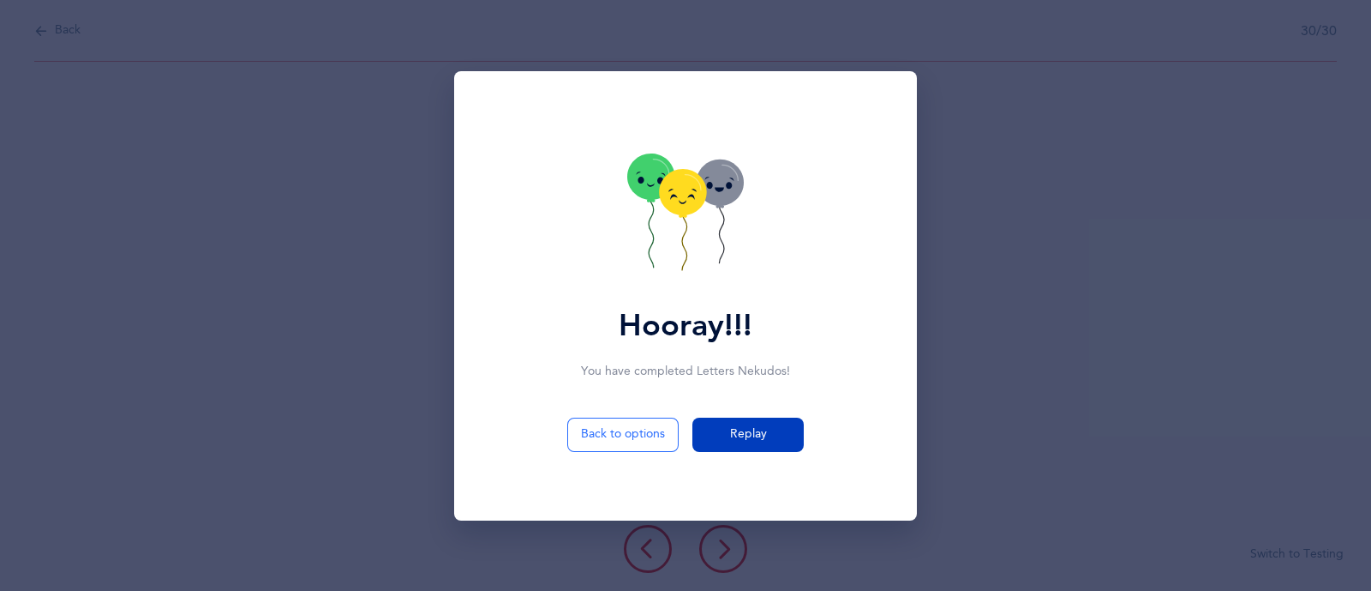
click at [738, 431] on span "Replay" at bounding box center [748, 434] width 37 height 18
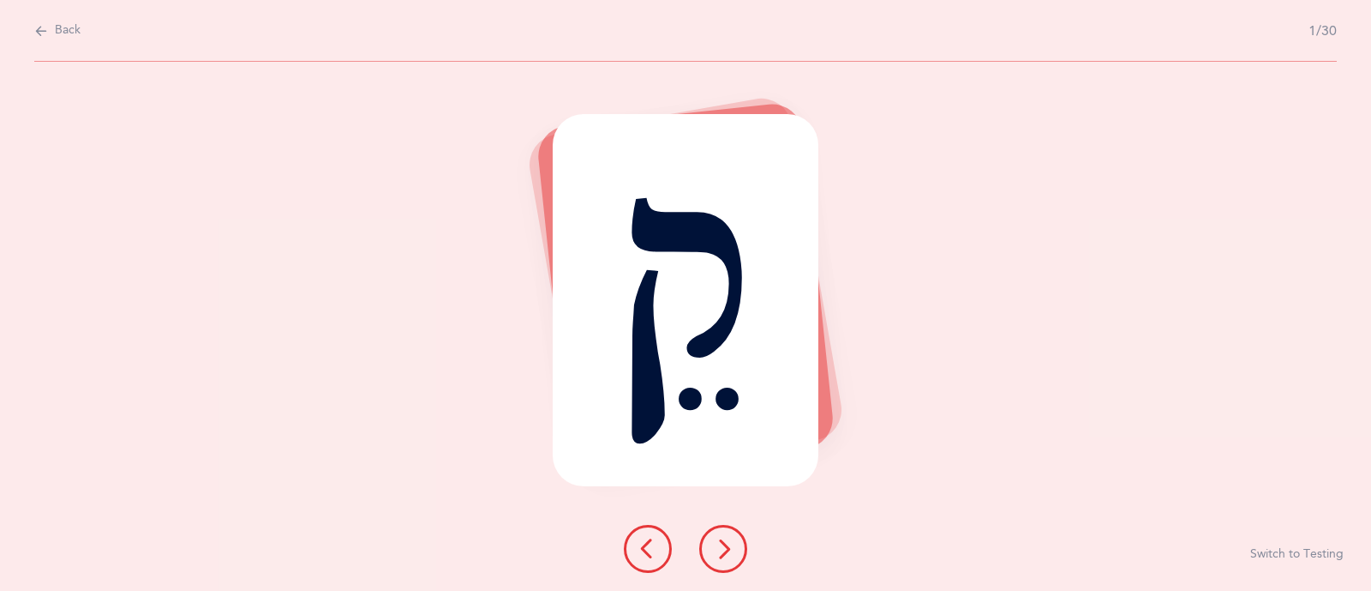
click at [730, 560] on button at bounding box center [723, 549] width 48 height 48
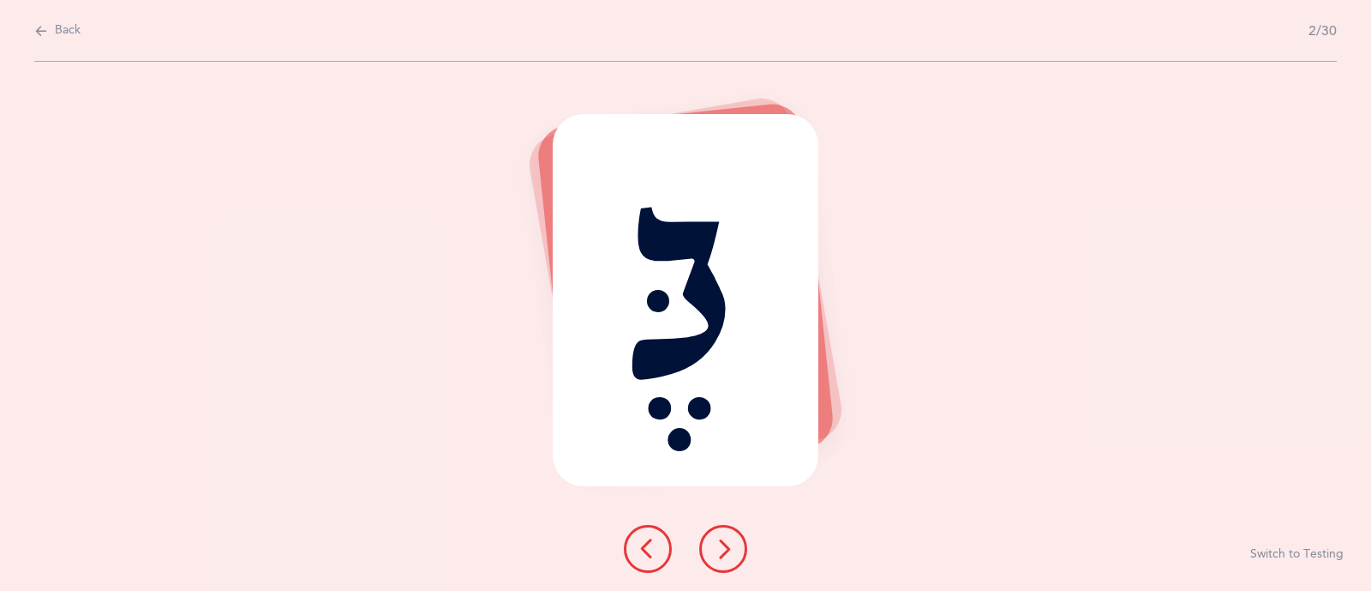
click at [730, 560] on button at bounding box center [723, 549] width 48 height 48
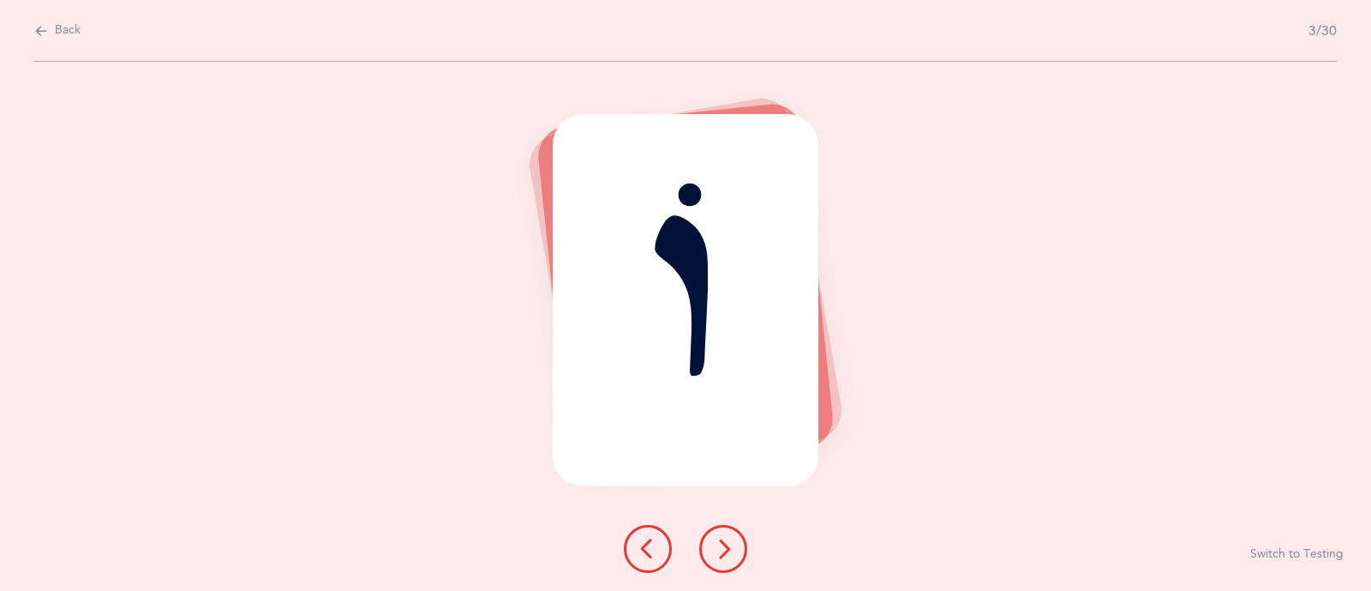
click at [730, 560] on button at bounding box center [723, 549] width 48 height 48
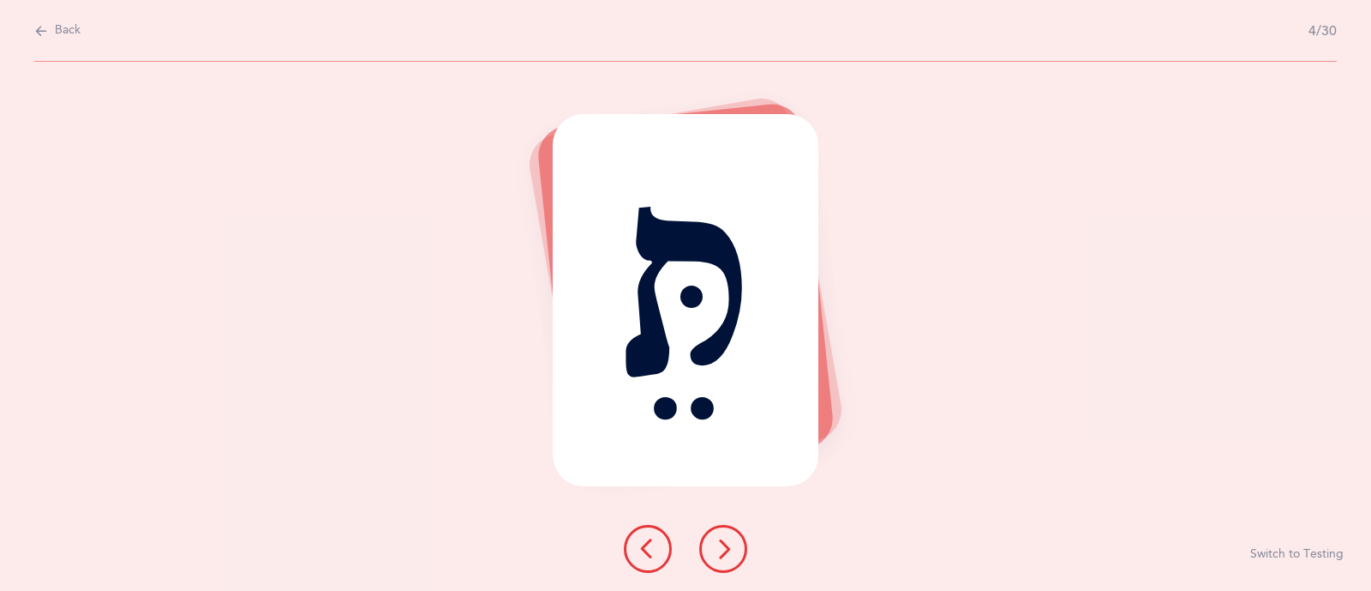
click at [730, 560] on button at bounding box center [723, 549] width 48 height 48
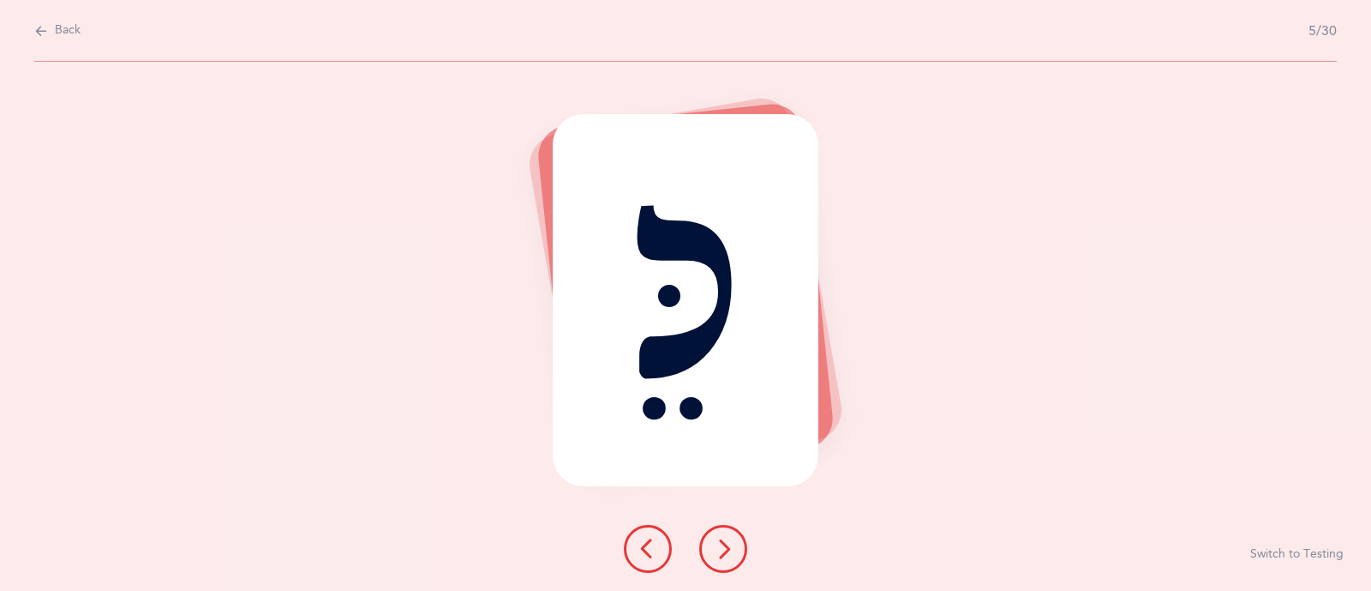
click at [730, 560] on button at bounding box center [723, 549] width 48 height 48
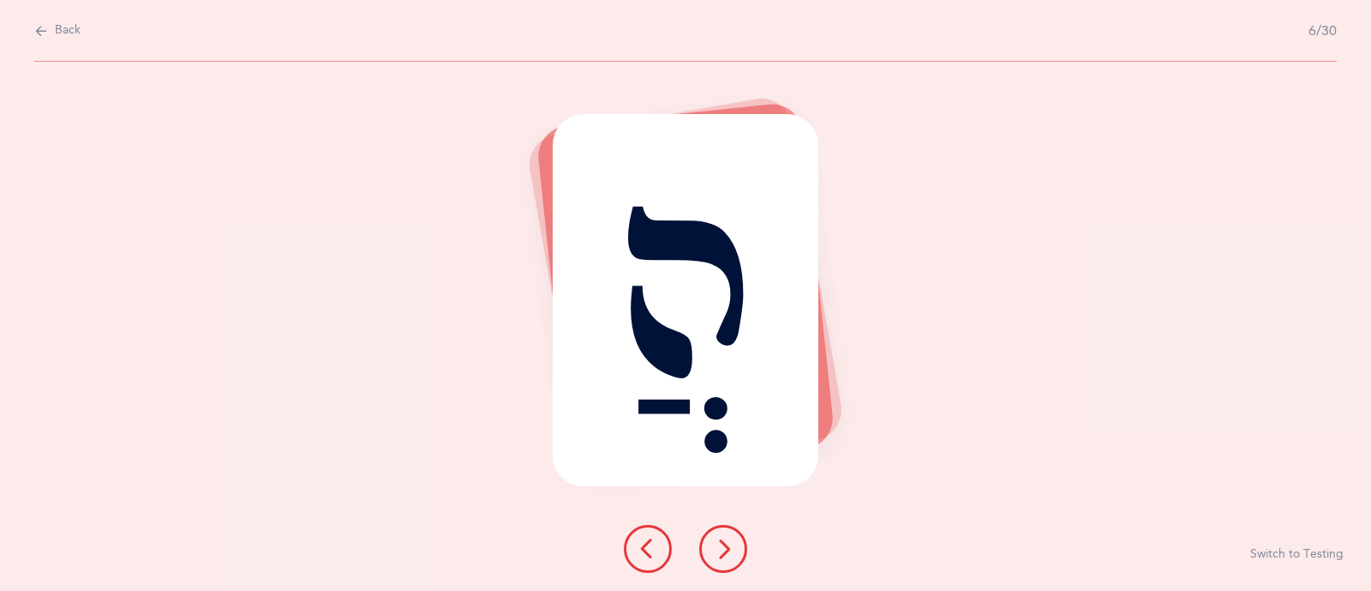
click at [730, 560] on button at bounding box center [723, 549] width 48 height 48
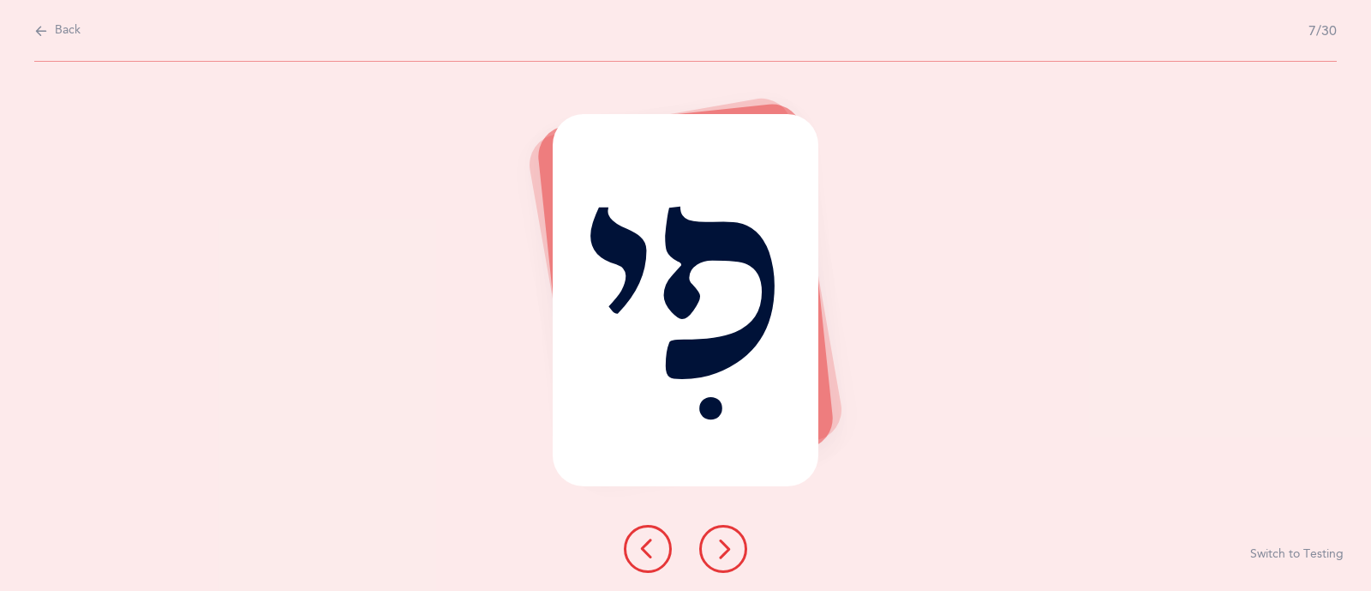
click at [729, 559] on icon at bounding box center [723, 548] width 21 height 21
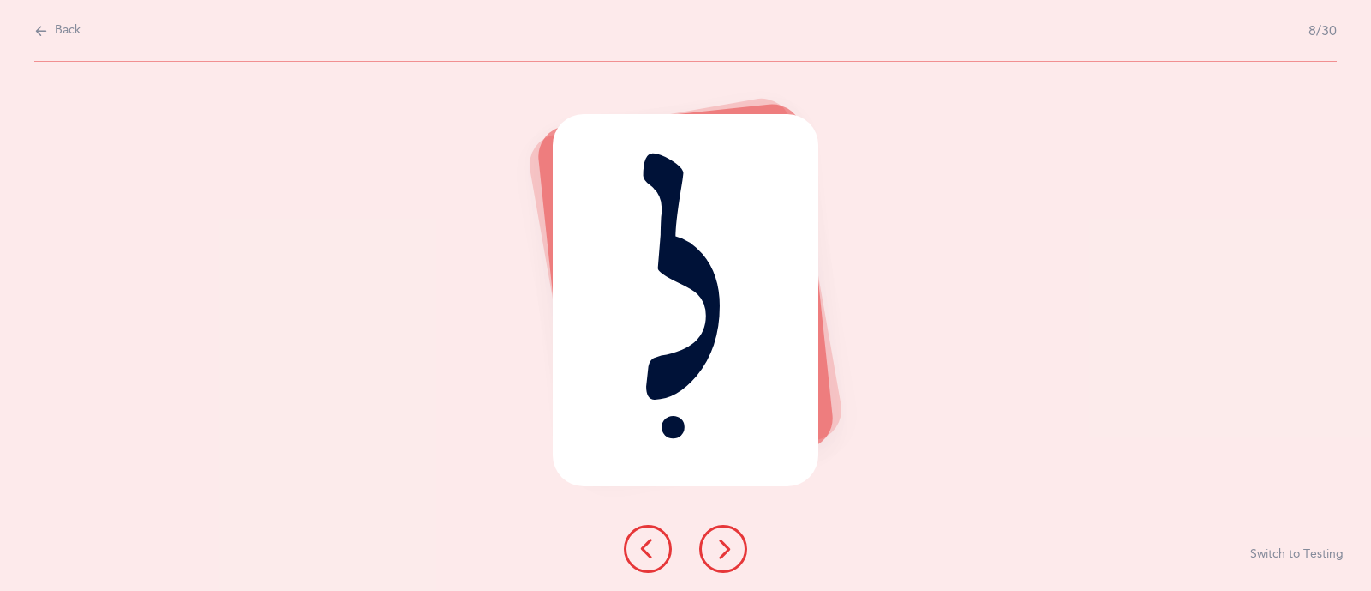
click at [729, 559] on icon at bounding box center [723, 548] width 21 height 21
